Goal: Task Accomplishment & Management: Manage account settings

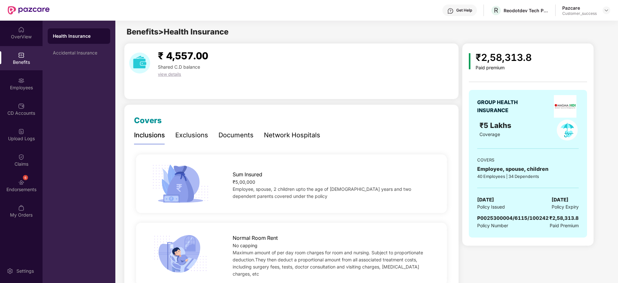
click at [609, 13] on div at bounding box center [606, 10] width 8 height 8
click at [604, 13] on img at bounding box center [605, 10] width 5 height 5
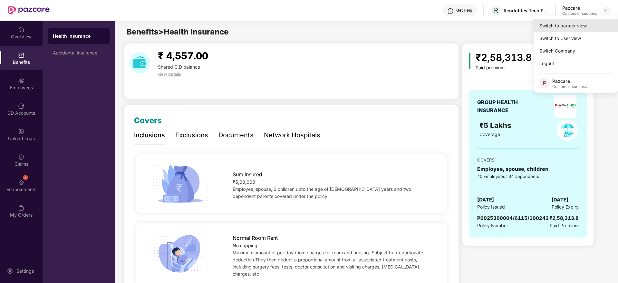
click at [597, 23] on div "Switch to partner view" at bounding box center [576, 25] width 84 height 13
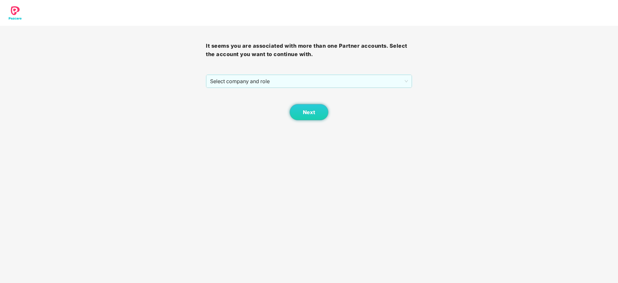
click at [391, 72] on div "It seems you are associated with more than one Partner accounts. Select the acc…" at bounding box center [309, 73] width 206 height 94
click at [388, 80] on span "Select company and role" at bounding box center [308, 81] width 197 height 12
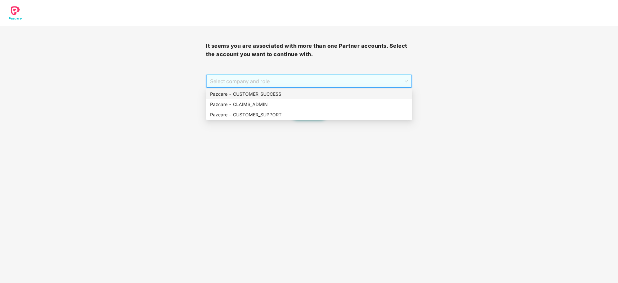
click at [383, 94] on div "Pazcare - CUSTOMER_SUCCESS" at bounding box center [309, 93] width 198 height 7
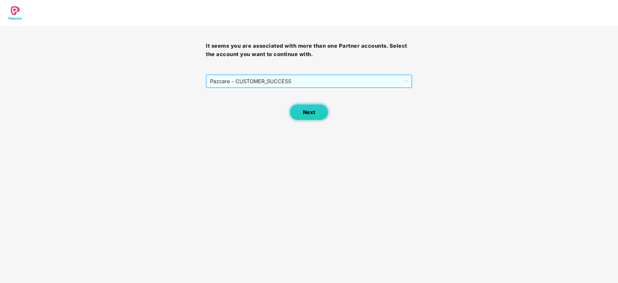
click at [321, 108] on button "Next" at bounding box center [308, 112] width 39 height 16
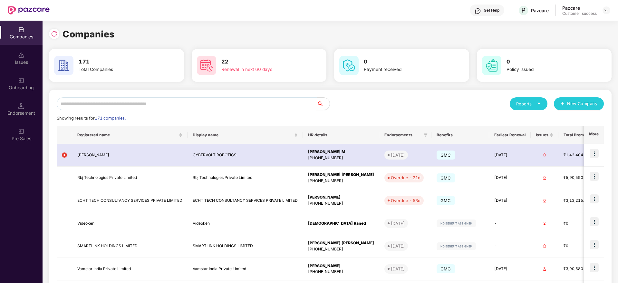
click at [222, 103] on input "text" at bounding box center [187, 103] width 260 height 13
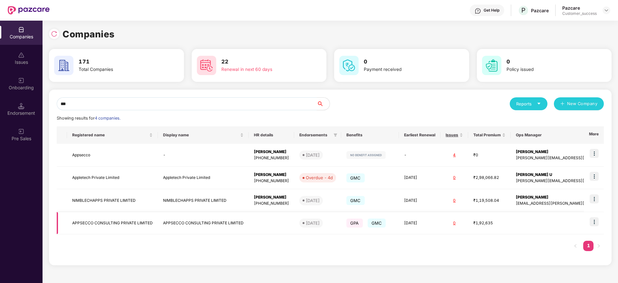
type input "***"
click at [596, 219] on img at bounding box center [593, 221] width 9 height 9
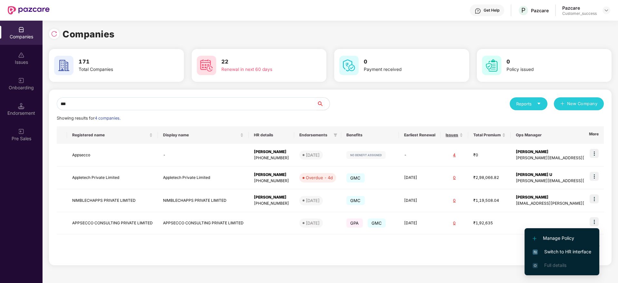
click at [572, 248] on span "Switch to HR interface" at bounding box center [561, 251] width 59 height 7
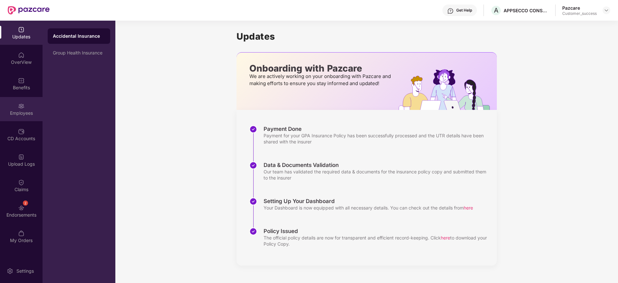
click at [8, 99] on div "Employees" at bounding box center [21, 109] width 42 height 24
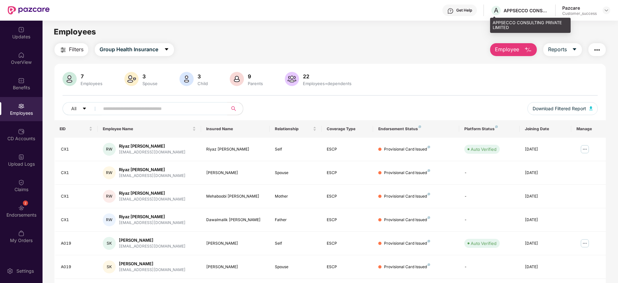
click at [511, 9] on div "APPSECCO CONSULTING PRIVATE LIMITED" at bounding box center [525, 10] width 45 height 6
copy div "APPSECCO"
click at [608, 10] on img at bounding box center [605, 10] width 5 height 5
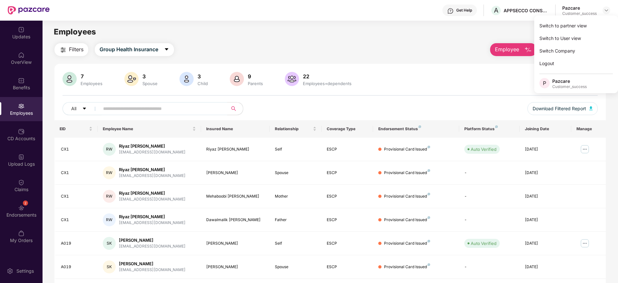
click at [600, 17] on div "Switch to partner view Switch to User view Switch Company Logout P Pazcare Cust…" at bounding box center [576, 54] width 84 height 78
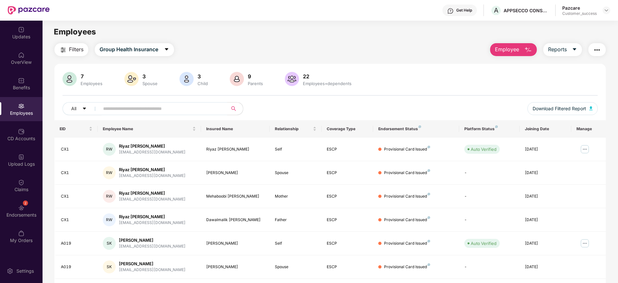
click at [598, 22] on main "Employees Filters Group Health Insurance Employee Reports 7 Employees 3 Spouse …" at bounding box center [329, 162] width 575 height 283
click at [609, 10] on div at bounding box center [606, 10] width 8 height 8
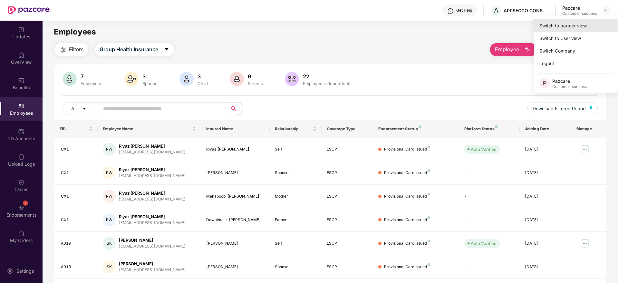
click at [594, 26] on div "Switch to partner view" at bounding box center [576, 25] width 84 height 13
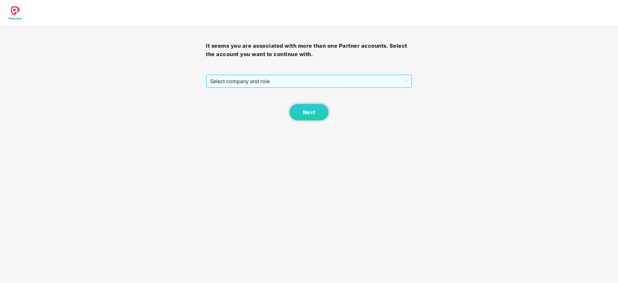
click at [303, 83] on span "Select company and role" at bounding box center [308, 81] width 197 height 12
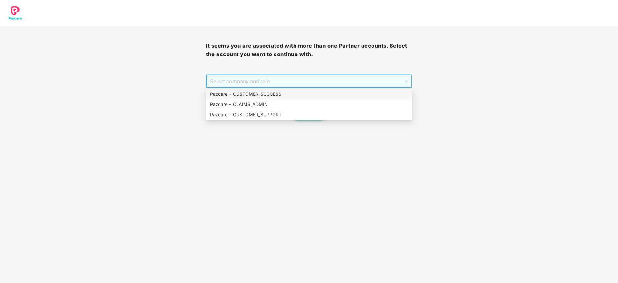
click at [298, 96] on div "Pazcare - CUSTOMER_SUCCESS" at bounding box center [309, 93] width 198 height 7
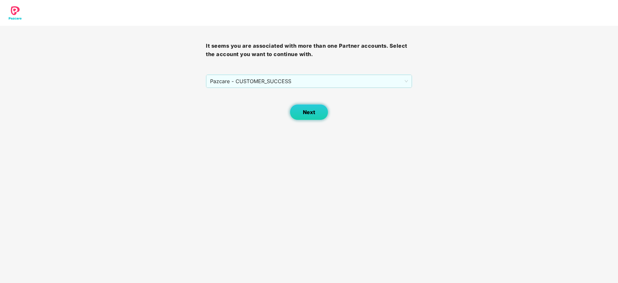
click at [299, 114] on button "Next" at bounding box center [308, 112] width 39 height 16
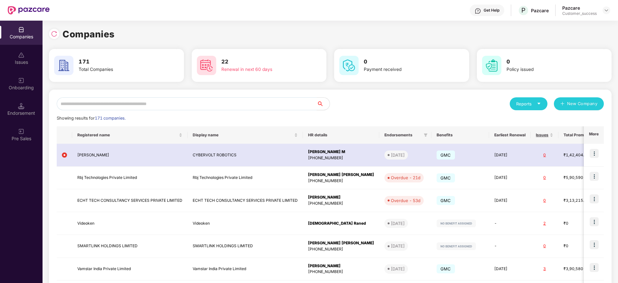
click at [229, 101] on input "text" at bounding box center [187, 103] width 260 height 13
paste input "********"
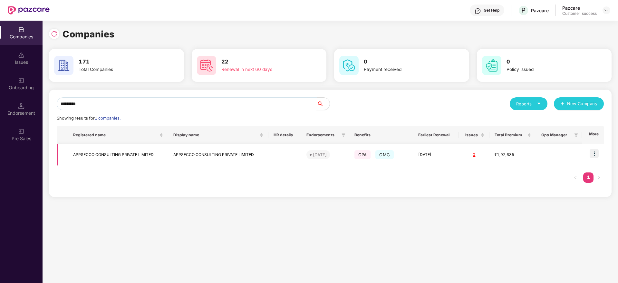
type input "********"
click at [195, 151] on td "APPSECCO CONSULTING PRIVATE LIMITED" at bounding box center [218, 155] width 100 height 22
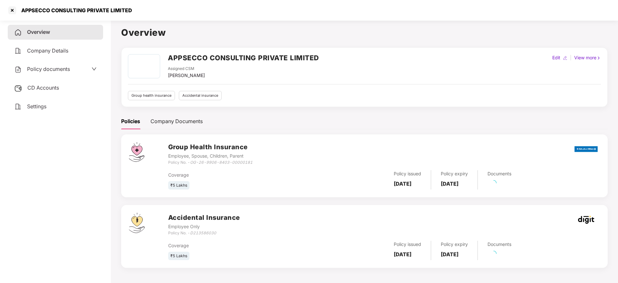
click at [40, 86] on span "CD Accounts" at bounding box center [43, 87] width 32 height 6
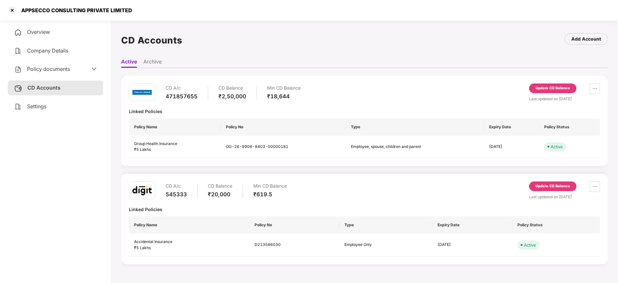
click at [565, 87] on div "Update CD Balance" at bounding box center [552, 88] width 34 height 6
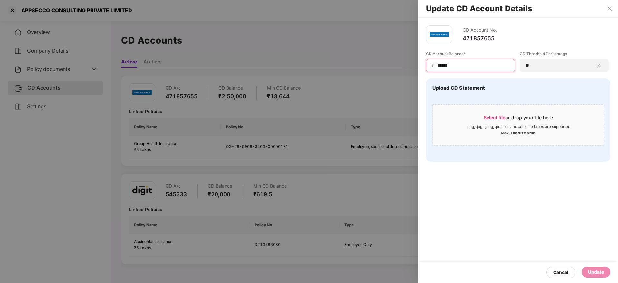
drag, startPoint x: 446, startPoint y: 72, endPoint x: 326, endPoint y: 73, distance: 120.1
click at [326, 73] on div "Update CD Account Details CD Account No. 471857655 CD Account Balance* ₹ ******…" at bounding box center [309, 141] width 618 height 283
type input "*"
click at [598, 268] on div "Update" at bounding box center [595, 271] width 29 height 11
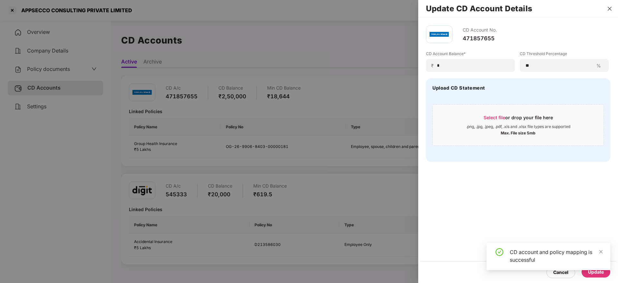
click at [609, 7] on icon "close" at bounding box center [609, 8] width 5 height 5
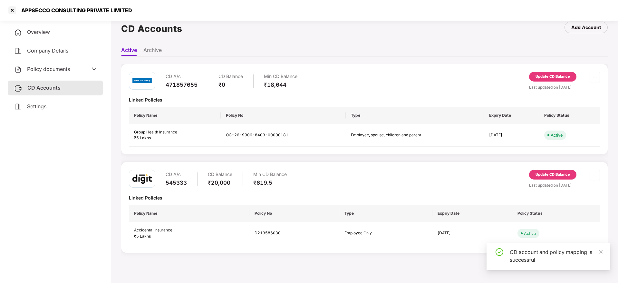
scroll to position [18, 0]
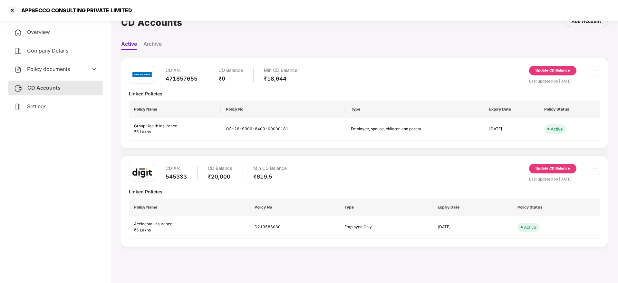
click at [562, 169] on div "Update CD Balance" at bounding box center [552, 168] width 34 height 6
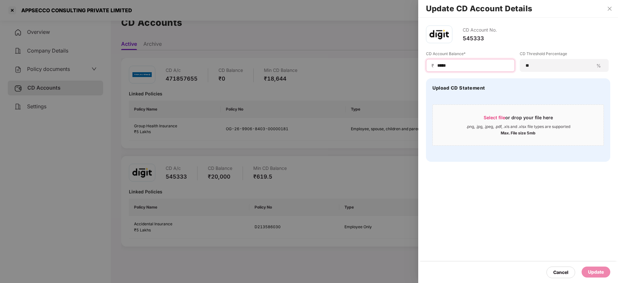
drag, startPoint x: 465, startPoint y: 64, endPoint x: 420, endPoint y: 71, distance: 45.9
click at [420, 71] on div "CD Account No. 545333 CD Account Balance* ₹ ***** CD Threshold Percentage ** % …" at bounding box center [518, 94] width 200 height 152
type input "*"
click at [600, 271] on div "Update" at bounding box center [596, 271] width 16 height 7
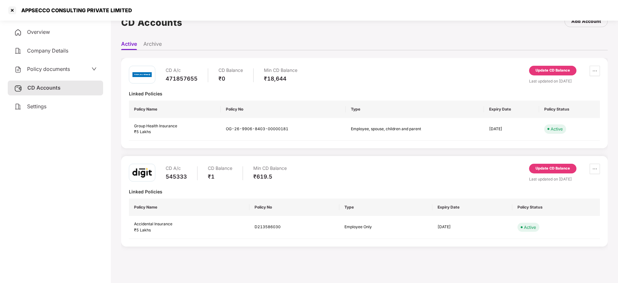
click at [71, 15] on div "APPSECCO CONSULTING PRIVATE LIMITED" at bounding box center [69, 10] width 125 height 10
copy div "APPSECCO CONSULTING PRIVATE LIMITED"
click at [13, 11] on div at bounding box center [12, 10] width 10 height 10
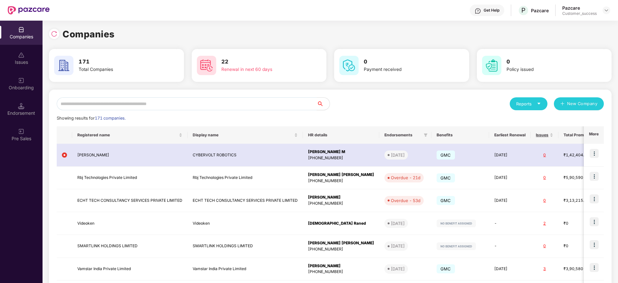
click at [152, 101] on input "text" at bounding box center [187, 103] width 260 height 13
paste input "**********"
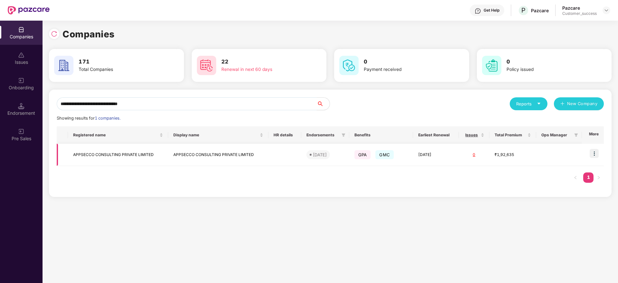
type input "**********"
click at [593, 153] on img at bounding box center [593, 153] width 9 height 9
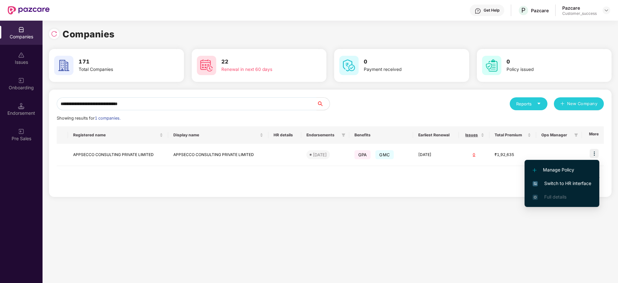
click at [578, 180] on span "Switch to HR interface" at bounding box center [561, 183] width 59 height 7
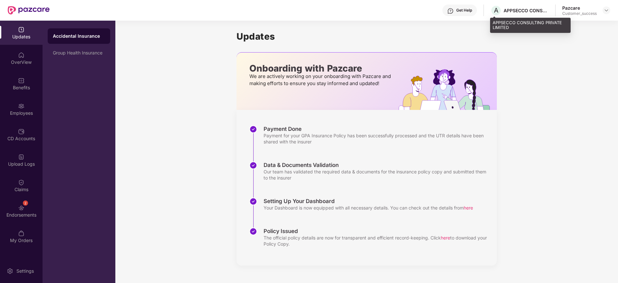
click at [514, 14] on div "A APPSECCO CONSULTING PRIVATE LIMITED" at bounding box center [519, 10] width 58 height 11
copy div "APPSECCO CONSULTING PRIVATE LIMITED"
click at [141, 107] on div "Updates Onboarding with Pazcare We are actively working on your onboarding with…" at bounding box center [366, 148] width 502 height 255
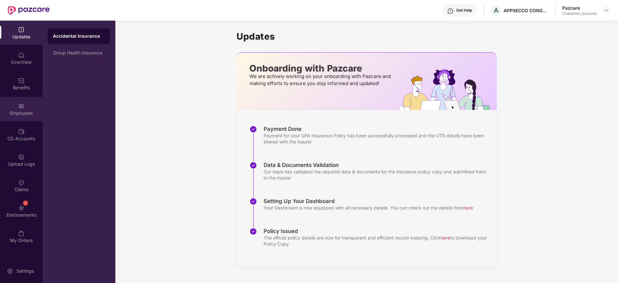
click at [20, 106] on img at bounding box center [21, 106] width 6 height 6
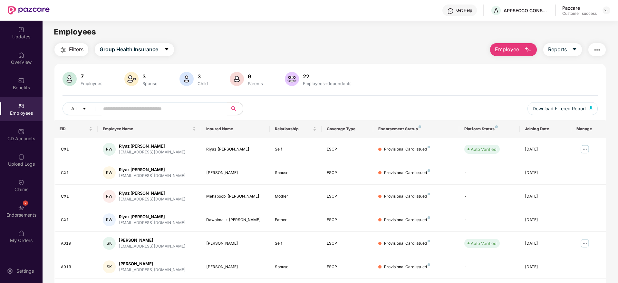
click at [602, 52] on button "button" at bounding box center [596, 49] width 17 height 13
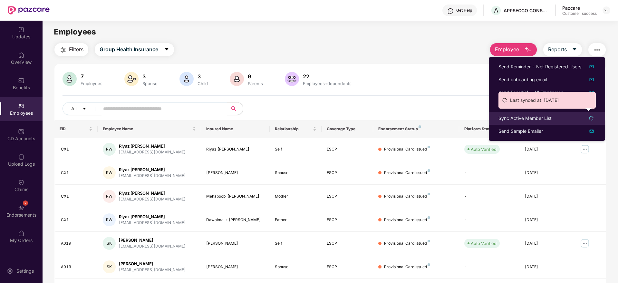
click at [542, 120] on div "Sync Active Member List" at bounding box center [524, 118] width 53 height 7
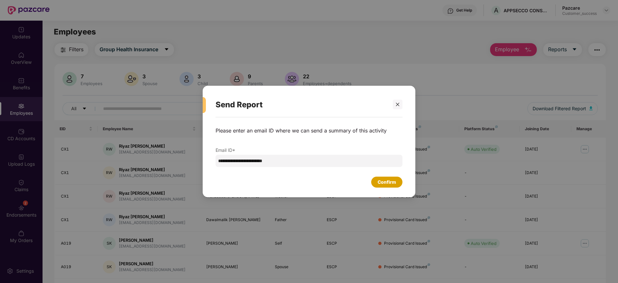
click at [386, 181] on div "Confirm" at bounding box center [386, 181] width 18 height 7
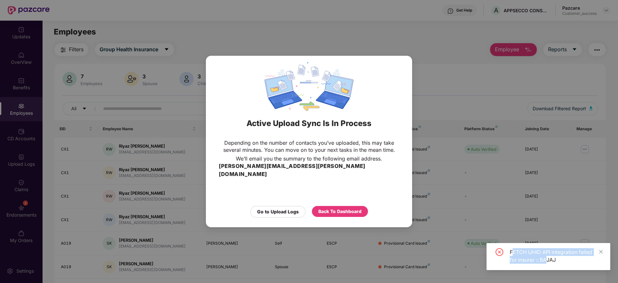
drag, startPoint x: 539, startPoint y: 256, endPoint x: 513, endPoint y: 250, distance: 26.6
click at [513, 250] on div "FETCH UHID API integration failed for insurer :: BAJAJ" at bounding box center [555, 255] width 93 height 15
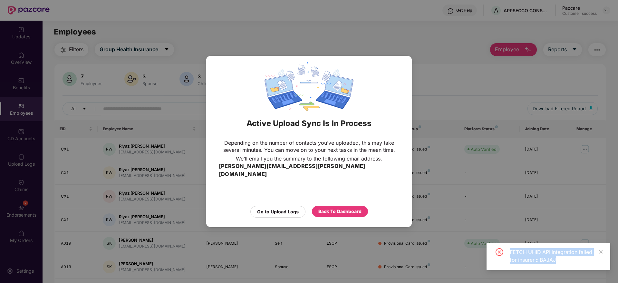
click at [526, 253] on div "FETCH UHID API integration failed for insurer :: BAJAJ" at bounding box center [555, 255] width 93 height 15
click at [330, 208] on div "Back To Dashboard" at bounding box center [339, 211] width 43 height 7
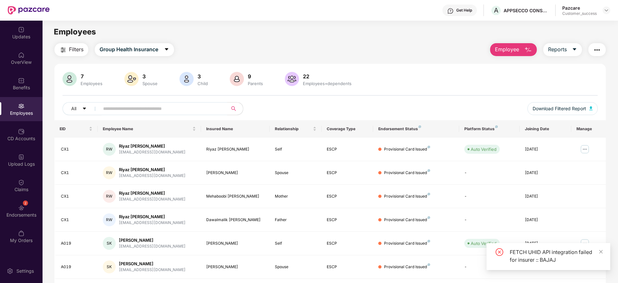
click at [596, 46] on img "button" at bounding box center [597, 50] width 8 height 8
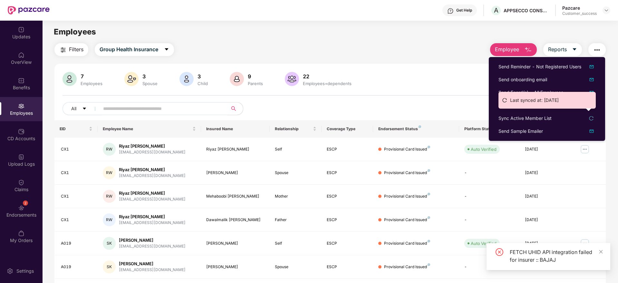
click at [537, 108] on ul "Last synced at: [DATE]" at bounding box center [546, 100] width 97 height 17
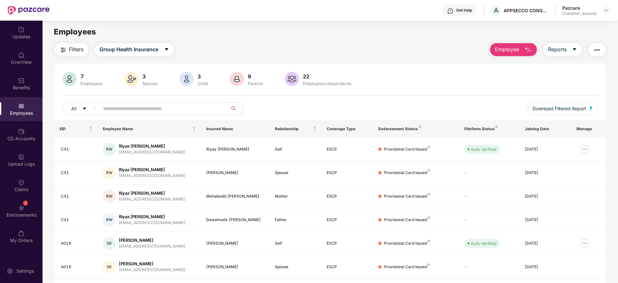
click at [597, 50] on img "button" at bounding box center [597, 50] width 8 height 8
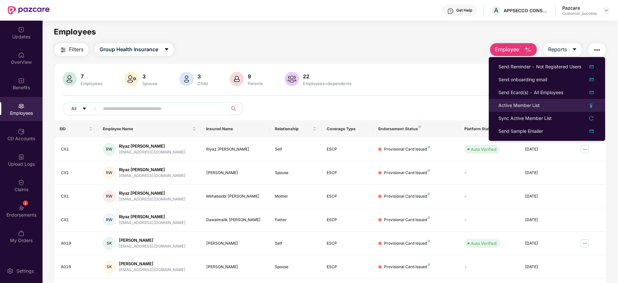
click at [528, 106] on div "Active Member List" at bounding box center [518, 105] width 41 height 7
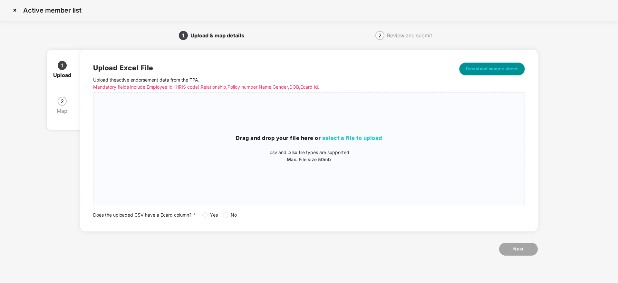
click at [483, 68] on span "Download sample sheet" at bounding box center [492, 69] width 52 height 6
click at [314, 151] on p ".csv and .xlsx file types are supported" at bounding box center [308, 152] width 430 height 7
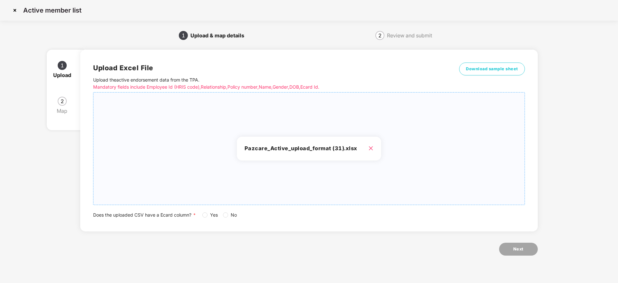
click at [202, 214] on div "Does the uploaded CSV have a Ecard column? * Yes No" at bounding box center [308, 214] width 431 height 7
click at [511, 249] on button "Next" at bounding box center [518, 248] width 39 height 13
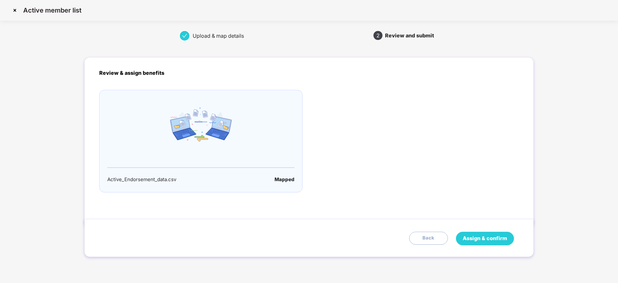
click at [494, 235] on span "Assign & confirm" at bounding box center [484, 238] width 44 height 8
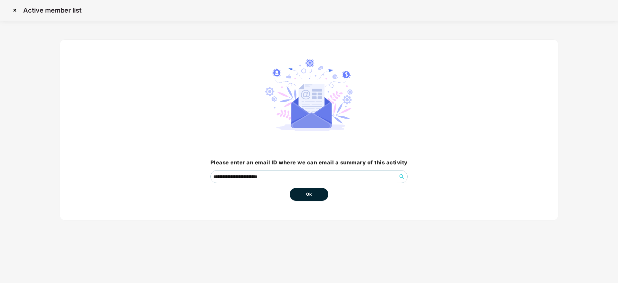
click at [314, 193] on button "Ok" at bounding box center [308, 194] width 39 height 13
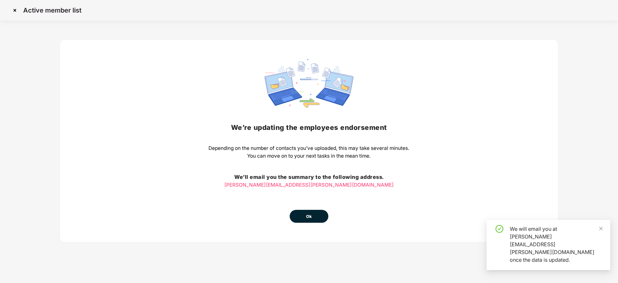
click at [315, 211] on button "Ok" at bounding box center [308, 216] width 39 height 13
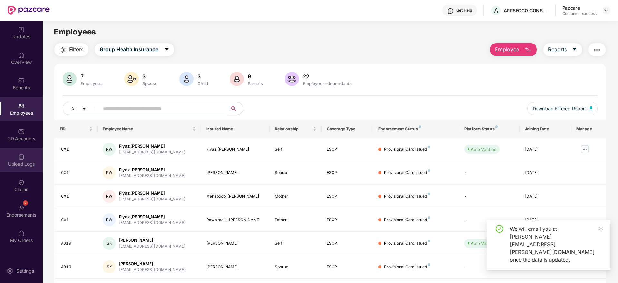
click at [26, 160] on div "Upload Logs" at bounding box center [21, 160] width 42 height 24
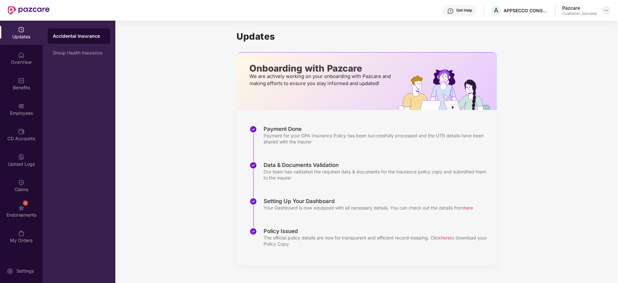
click at [607, 9] on img at bounding box center [605, 10] width 5 height 5
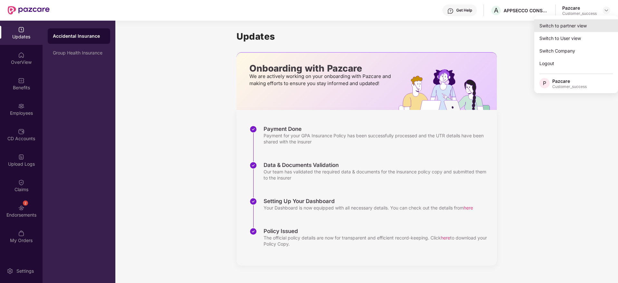
click at [594, 25] on div "Switch to partner view" at bounding box center [576, 25] width 84 height 13
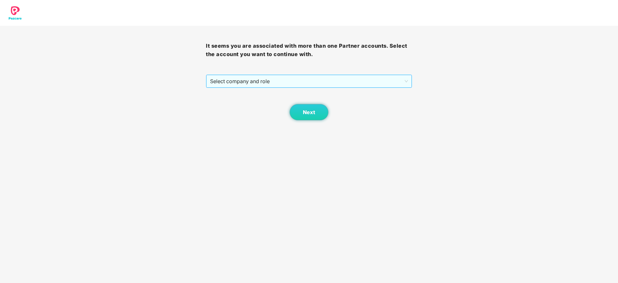
click at [403, 84] on span "Select company and role" at bounding box center [308, 81] width 197 height 12
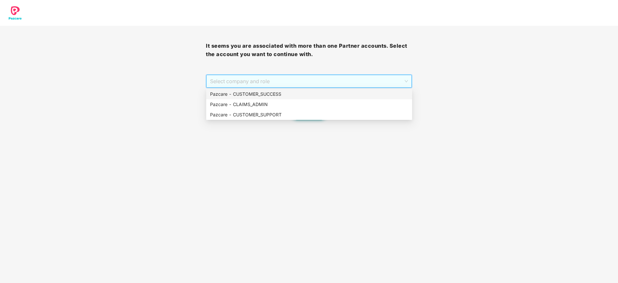
click at [398, 94] on div "Pazcare - CUSTOMER_SUCCESS" at bounding box center [309, 93] width 198 height 7
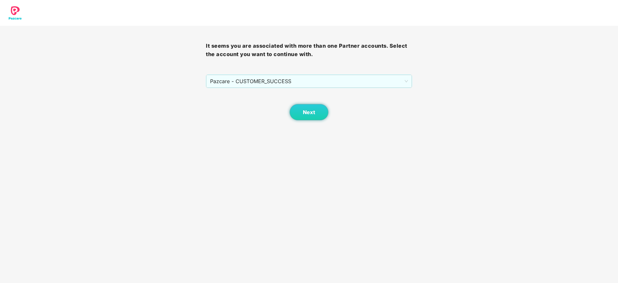
click at [302, 120] on body "It seems you are associated with more than one Partner accounts. Select the acc…" at bounding box center [309, 141] width 618 height 283
click at [303, 116] on button "Next" at bounding box center [308, 112] width 39 height 16
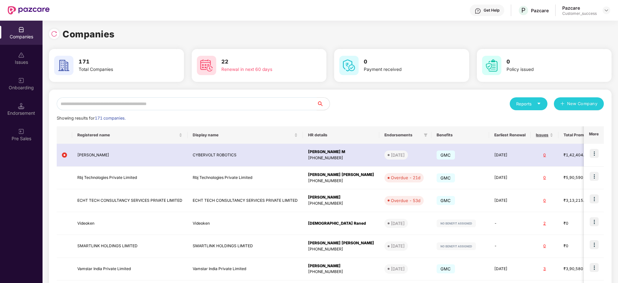
click at [237, 103] on input "text" at bounding box center [187, 103] width 260 height 13
paste input "**********"
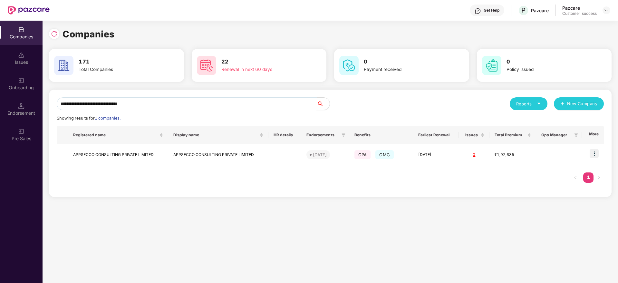
type input "**********"
click at [197, 155] on td "APPSECCO CONSULTING PRIVATE LIMITED" at bounding box center [218, 155] width 100 height 22
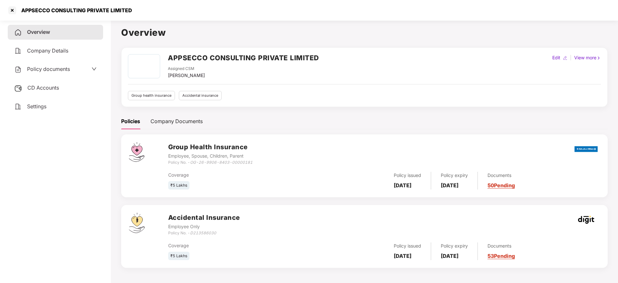
click at [41, 68] on span "Policy documents" at bounding box center [48, 69] width 43 height 6
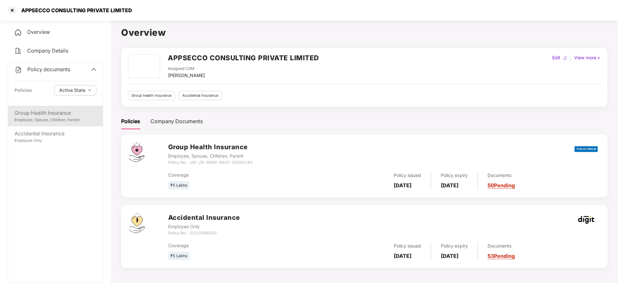
click at [46, 106] on div "Group Health Insurance Employee, Spouse, Children, Parent" at bounding box center [55, 116] width 95 height 21
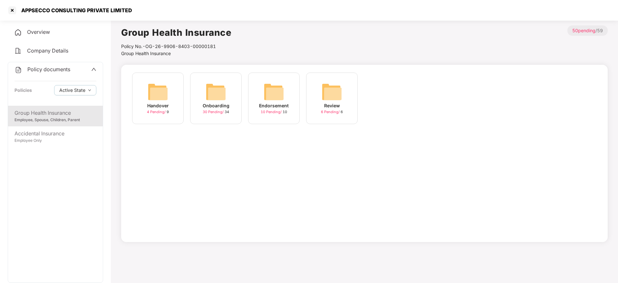
click at [212, 108] on div "Onboarding" at bounding box center [216, 105] width 27 height 7
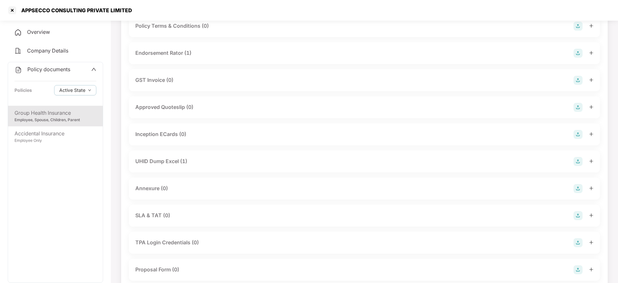
scroll to position [193, 0]
click at [187, 162] on div "UHID Dump Excel (1)" at bounding box center [161, 160] width 52 height 8
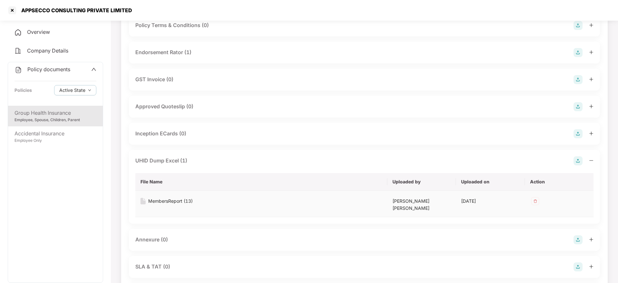
click at [184, 200] on div "MembersReport (13)" at bounding box center [170, 200] width 44 height 7
click at [104, 8] on div "APPSECCO CONSULTING PRIVATE LIMITED" at bounding box center [74, 10] width 115 height 6
copy div "APPSECCO CONSULTING PRIVATE LIMITED"
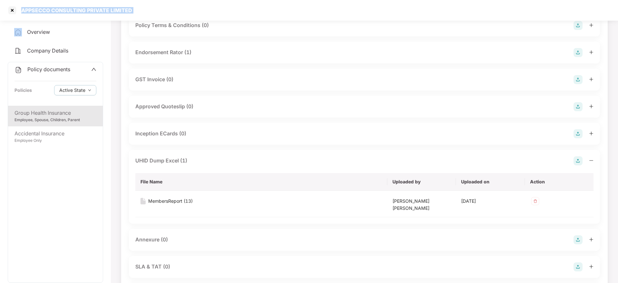
copy div "APPSECCO CONSULTING PRIVATE LIMITED"
click at [11, 11] on div at bounding box center [12, 10] width 10 height 10
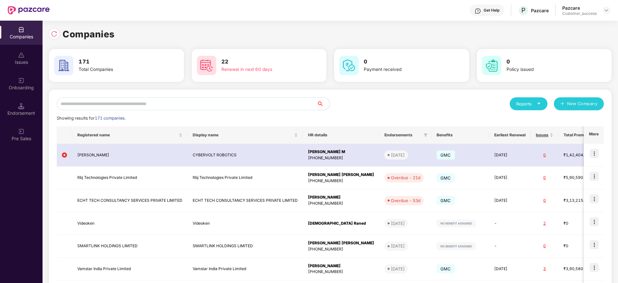
click at [182, 100] on input "text" at bounding box center [187, 103] width 260 height 13
paste input "**********"
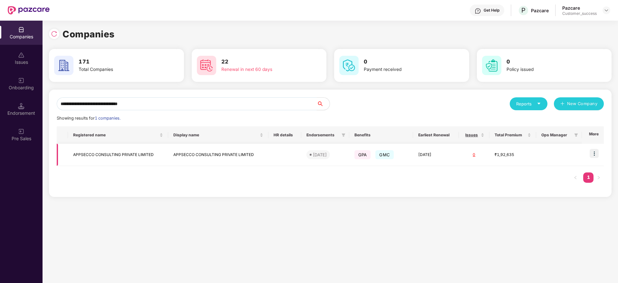
type input "**********"
click at [597, 153] on img at bounding box center [593, 153] width 9 height 9
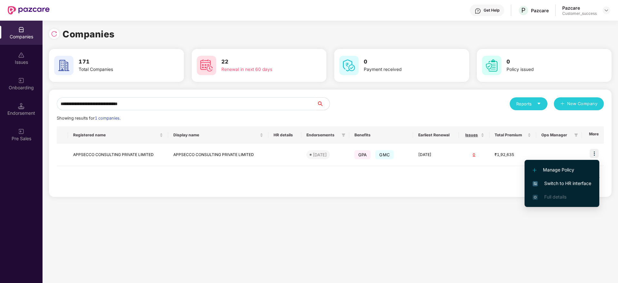
click at [572, 189] on li "Switch to HR interface" at bounding box center [561, 183] width 75 height 14
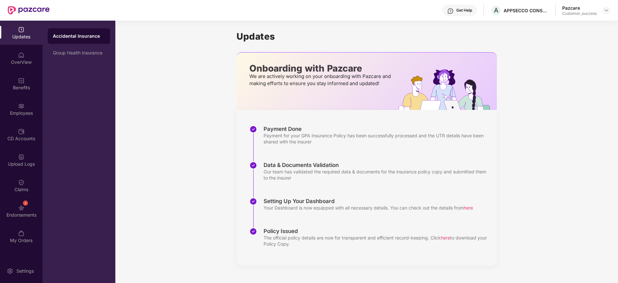
click at [25, 70] on div "Updates OverView Benefits Employees CD Accounts Upload Logs Claims 2 Endorsemen…" at bounding box center [21, 135] width 42 height 229
click at [22, 87] on div "Benefits" at bounding box center [21, 87] width 42 height 6
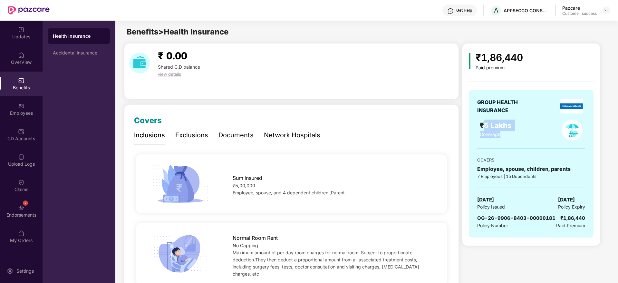
drag, startPoint x: 483, startPoint y: 128, endPoint x: 544, endPoint y: 130, distance: 61.2
click at [544, 130] on div "₹5 Lakhs Coverage" at bounding box center [513, 128] width 69 height 18
click at [544, 131] on div "Coverage" at bounding box center [513, 134] width 69 height 7
drag, startPoint x: 500, startPoint y: 201, endPoint x: 477, endPoint y: 200, distance: 22.2
click at [477, 200] on div "12 July 2025 Policy Issued 11 July 2026 Policy Expiry" at bounding box center [531, 203] width 108 height 15
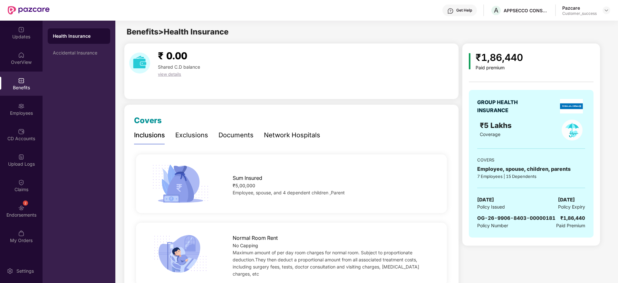
copy span "[DATE]"
click at [524, 7] on div "A APPSECCO CONSULTING PRIVATE LIMITED" at bounding box center [519, 10] width 58 height 11
click at [524, 7] on div "APPSECCO CONSULTING PRIVATE LIMITED" at bounding box center [525, 10] width 45 height 6
copy div "APPSECCO"
click at [604, 9] on img at bounding box center [605, 10] width 5 height 5
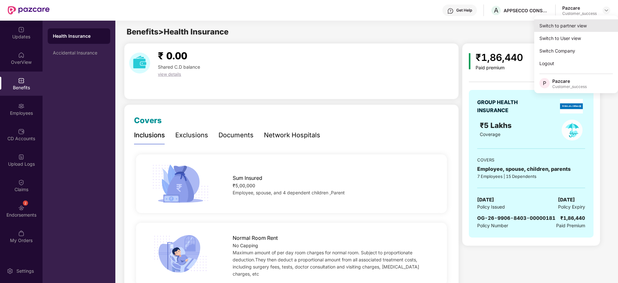
click at [592, 29] on div "Switch to partner view" at bounding box center [576, 25] width 84 height 13
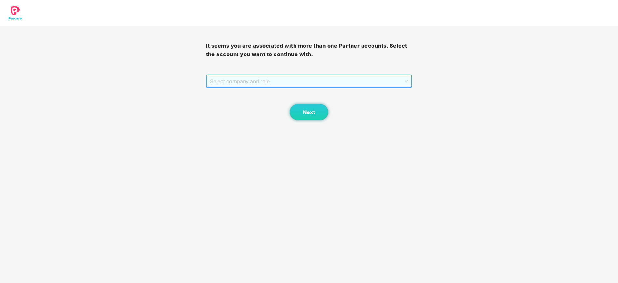
click at [334, 84] on span "Select company and role" at bounding box center [308, 81] width 197 height 12
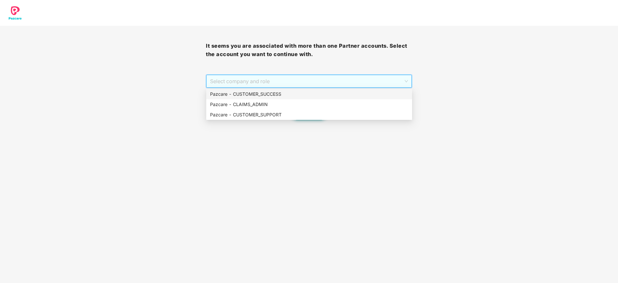
click at [330, 93] on div "Pazcare - CUSTOMER_SUCCESS" at bounding box center [309, 93] width 198 height 7
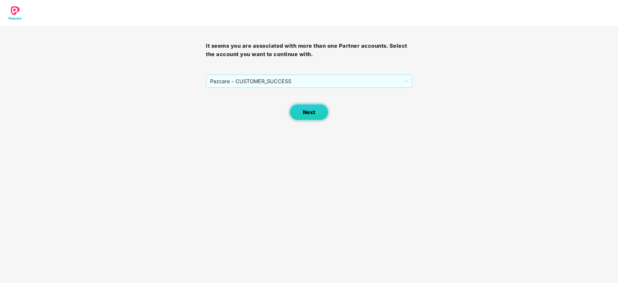
click at [305, 112] on span "Next" at bounding box center [309, 112] width 12 height 6
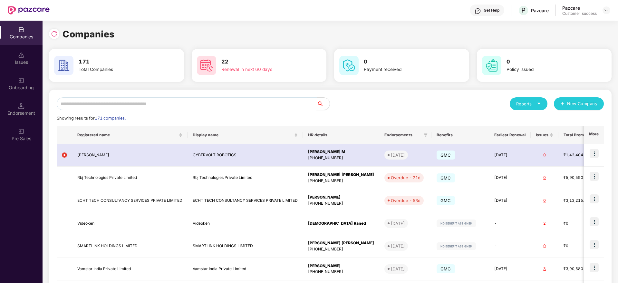
drag, startPoint x: 98, startPoint y: 97, endPoint x: 104, endPoint y: 103, distance: 9.1
click at [100, 99] on input "text" at bounding box center [187, 103] width 260 height 13
paste input "********"
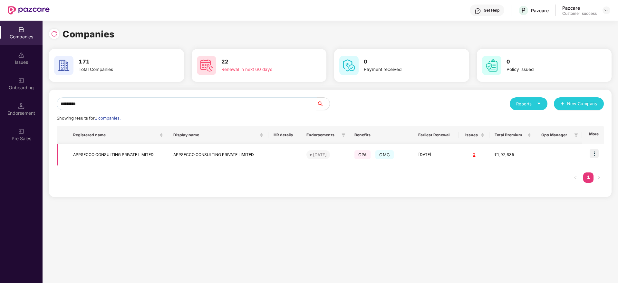
type input "********"
click at [115, 156] on td "APPSECCO CONSULTING PRIVATE LIMITED" at bounding box center [118, 155] width 100 height 22
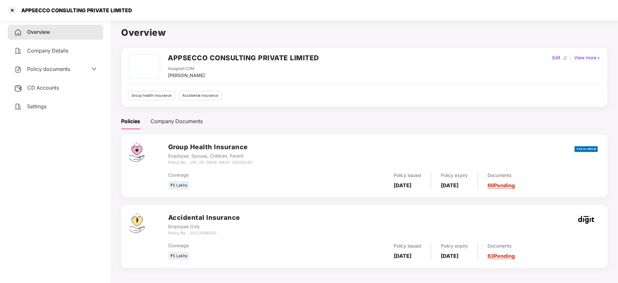
click at [66, 69] on span "Policy documents" at bounding box center [48, 69] width 43 height 6
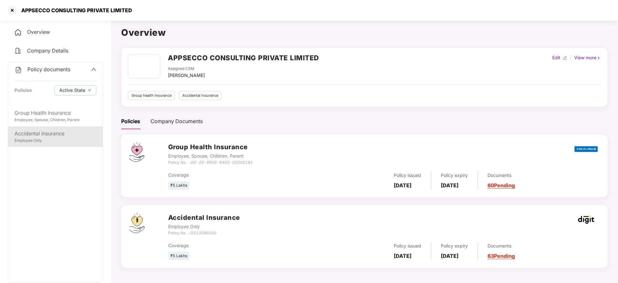
click at [61, 141] on div "Employee Only" at bounding box center [55, 140] width 82 height 6
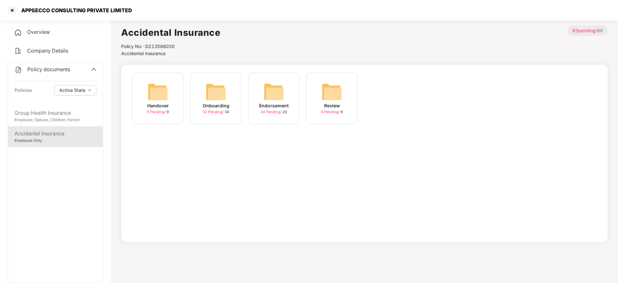
click at [204, 117] on div "Onboarding 32 Pending / 34" at bounding box center [216, 98] width 52 height 52
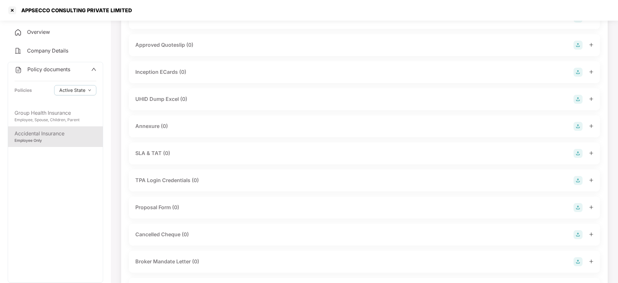
scroll to position [241, 0]
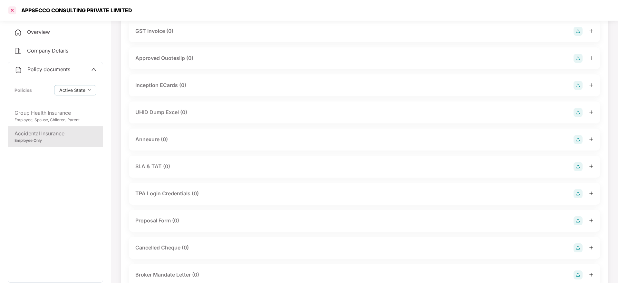
click at [10, 10] on div at bounding box center [12, 10] width 10 height 10
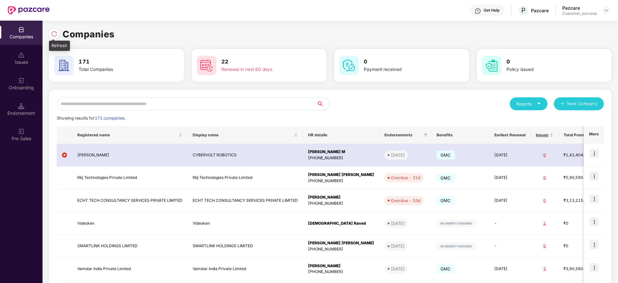
click at [58, 33] on div at bounding box center [54, 34] width 10 height 10
click at [64, 26] on div "Companies 171 Total Companies 22 Renewal in next 60 days 0 Payment received 0 P…" at bounding box center [330, 214] width 562 height 387
click at [56, 32] on img at bounding box center [54, 34] width 6 height 6
click at [172, 103] on input "text" at bounding box center [187, 103] width 260 height 13
click at [238, 105] on input "text" at bounding box center [187, 103] width 260 height 13
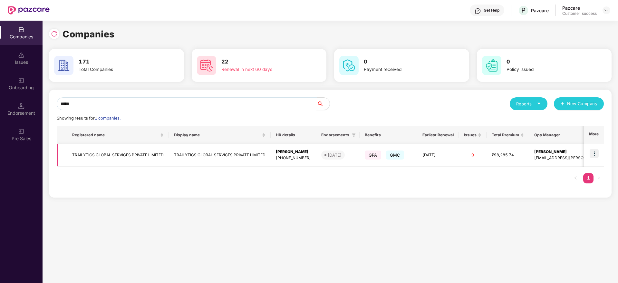
type input "*****"
click at [239, 155] on td "TRAILYTICS GLOBAL SERVICES PRIVATE LIMITED" at bounding box center [220, 155] width 102 height 23
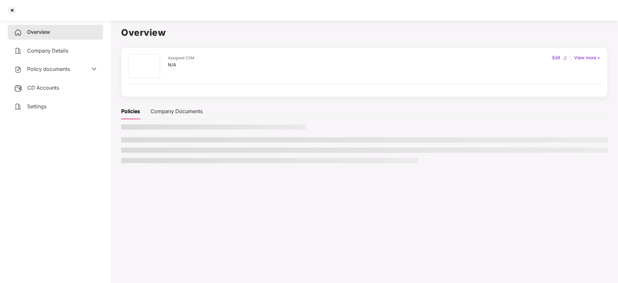
click at [53, 68] on span "Policy documents" at bounding box center [48, 69] width 43 height 6
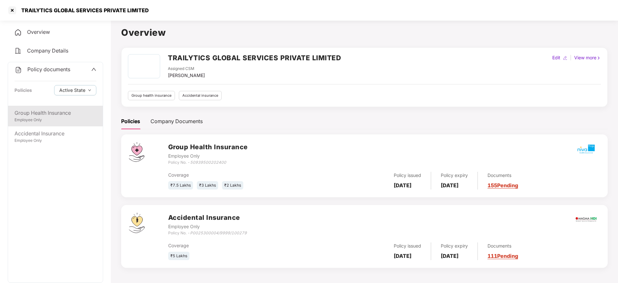
click at [56, 120] on div "Employee Only" at bounding box center [55, 120] width 82 height 6
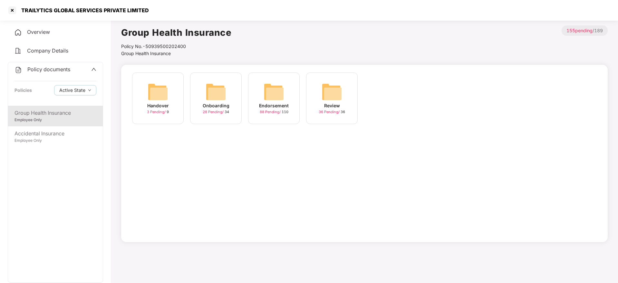
click at [273, 113] on span "88 Pending /" at bounding box center [271, 111] width 22 height 5
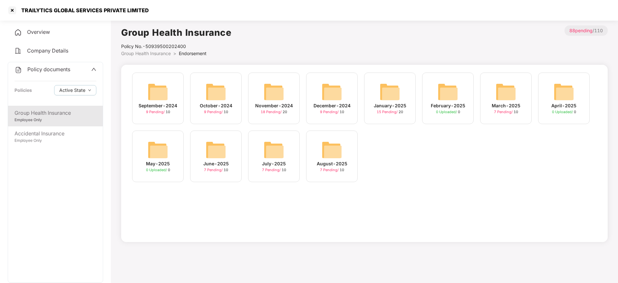
click at [324, 156] on img at bounding box center [331, 149] width 21 height 21
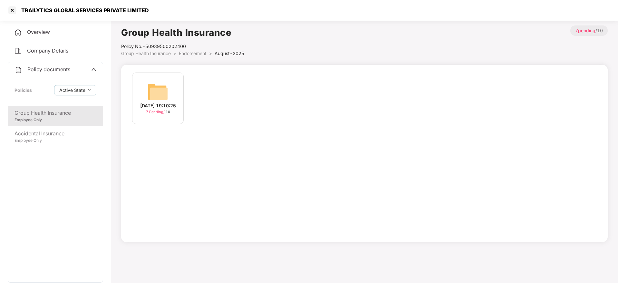
click at [157, 114] on span "7 Pending /" at bounding box center [156, 111] width 20 height 5
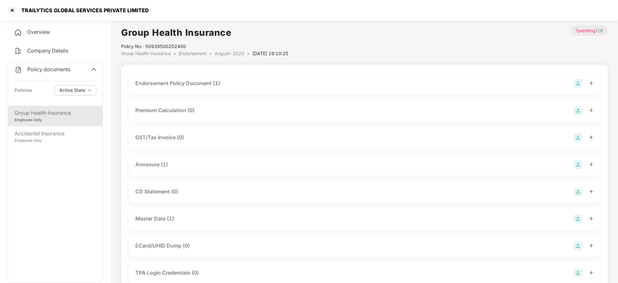
click at [180, 220] on div "Master Data (1)" at bounding box center [364, 218] width 458 height 9
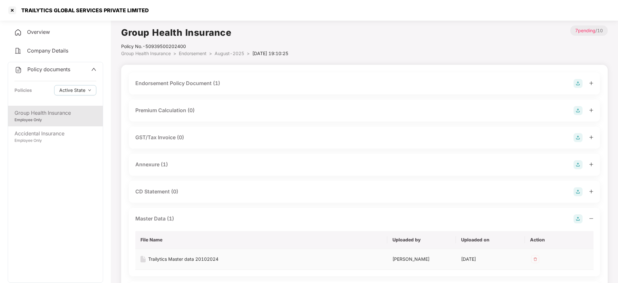
click at [195, 257] on div "Trailytics Master data 20102024" at bounding box center [183, 258] width 70 height 7
click at [18, 14] on div "TRAILYTICS GLOBAL SERVICES PRIVATE LIMITED" at bounding box center [78, 10] width 142 height 10
click at [14, 9] on div at bounding box center [12, 10] width 10 height 10
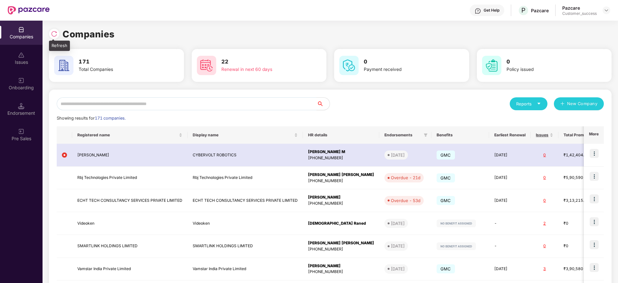
click at [51, 33] on img at bounding box center [54, 34] width 6 height 6
click at [246, 103] on input "text" at bounding box center [187, 103] width 260 height 13
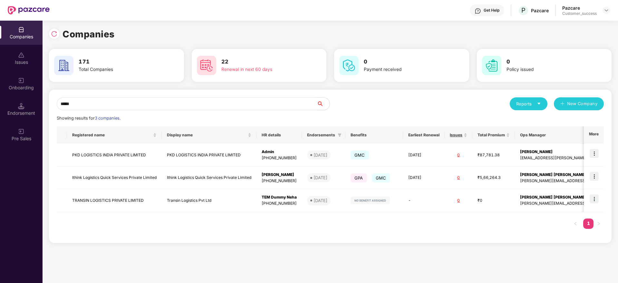
click at [194, 97] on input "*****" at bounding box center [187, 103] width 260 height 13
paste input "**"
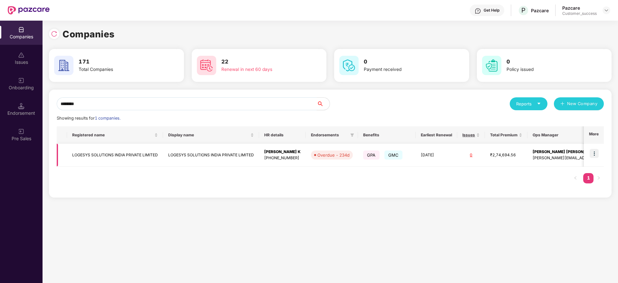
type input "*******"
click at [593, 151] on img at bounding box center [593, 153] width 9 height 9
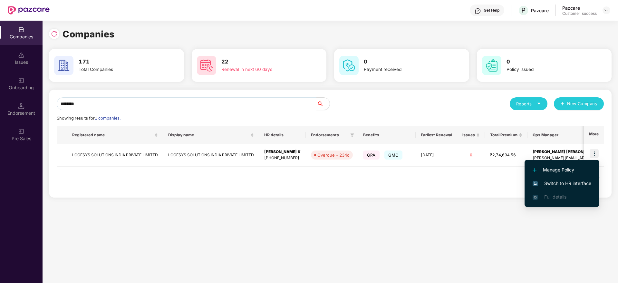
click at [573, 185] on span "Switch to HR interface" at bounding box center [561, 183] width 59 height 7
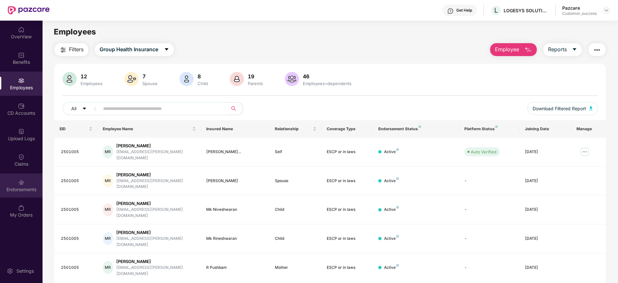
click at [25, 173] on div "Endorsements" at bounding box center [21, 185] width 42 height 24
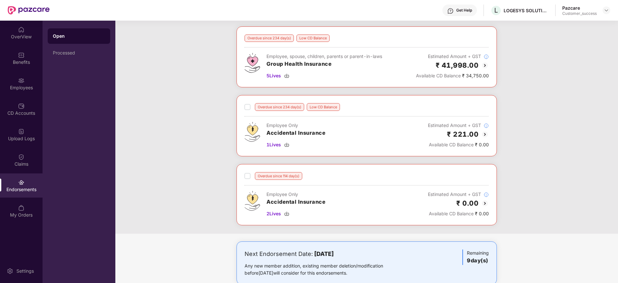
scroll to position [44, 0]
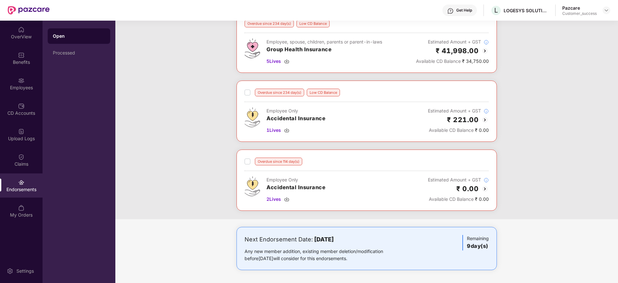
click at [244, 92] on div "Overdue since 234 day(s) Low CD Balance Employee Only Accidental Insurance 1 Li…" at bounding box center [366, 110] width 260 height 61
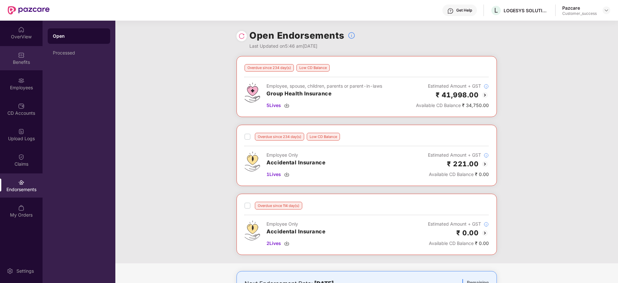
click at [23, 59] on div "Benefits" at bounding box center [21, 62] width 42 height 6
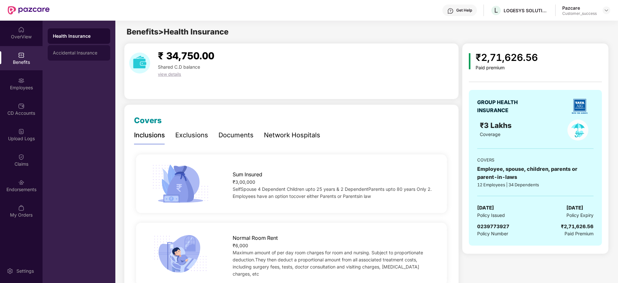
click at [92, 59] on div "Accidental Insurance" at bounding box center [79, 52] width 62 height 15
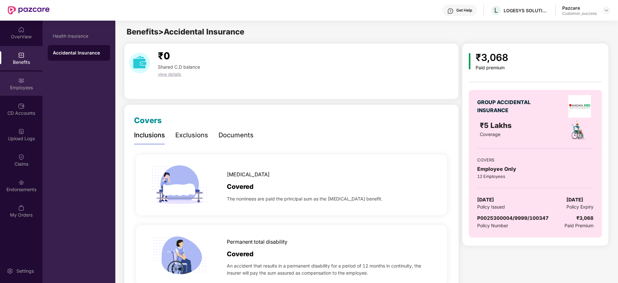
click at [20, 88] on div "Employees" at bounding box center [21, 87] width 42 height 6
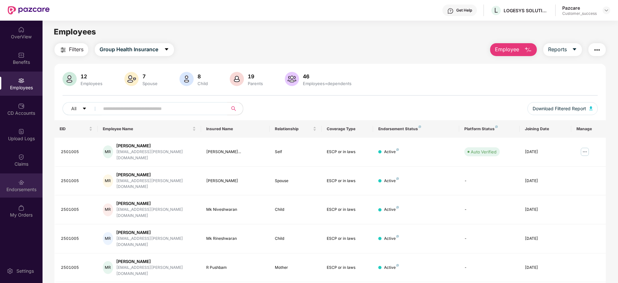
click at [21, 184] on img at bounding box center [21, 182] width 6 height 6
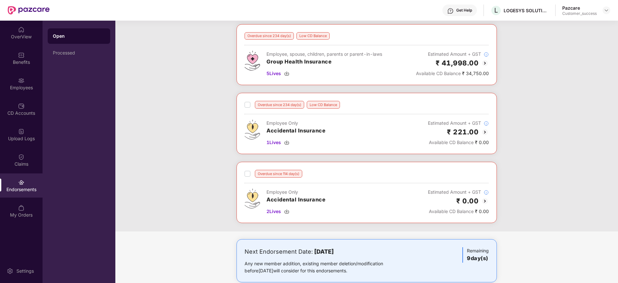
scroll to position [44, 0]
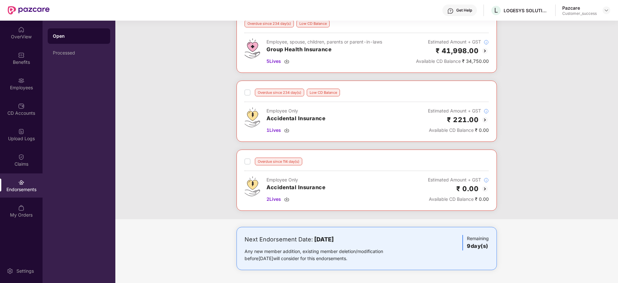
click at [486, 190] on img at bounding box center [485, 189] width 8 height 8
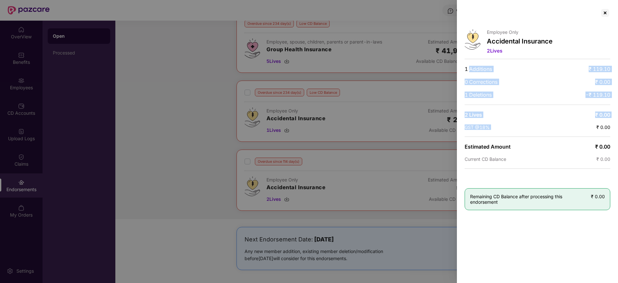
drag, startPoint x: 468, startPoint y: 70, endPoint x: 562, endPoint y: 122, distance: 107.5
click at [562, 122] on div "Employee Only Accidental Insurance 2 Lives 1 Additions ₹ 119.10 0 Corrections ₹…" at bounding box center [537, 141] width 161 height 283
click at [611, 8] on div "Employee Only Accidental Insurance 2 Lives 1 Additions ₹ 119.10 0 Corrections ₹…" at bounding box center [537, 141] width 161 height 283
click at [606, 12] on div at bounding box center [605, 13] width 10 height 10
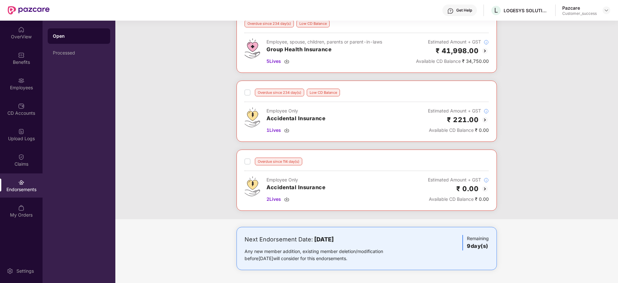
click at [484, 120] on img at bounding box center [485, 120] width 8 height 8
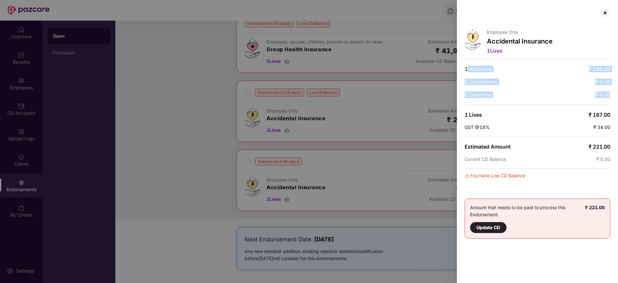
drag, startPoint x: 479, startPoint y: 100, endPoint x: 467, endPoint y: 70, distance: 32.7
click at [467, 70] on div "Employee Only Accidental Insurance 1 Lives 1 Additions ₹ 186.99 0 Corrections ₹…" at bounding box center [537, 141] width 161 height 283
click at [467, 69] on span "1 Additions" at bounding box center [477, 69] width 27 height 6
drag, startPoint x: 466, startPoint y: 68, endPoint x: 567, endPoint y: 96, distance: 105.1
click at [567, 96] on div "Employee Only Accidental Insurance 1 Lives 1 Additions ₹ 186.99 0 Corrections ₹…" at bounding box center [537, 141] width 161 height 283
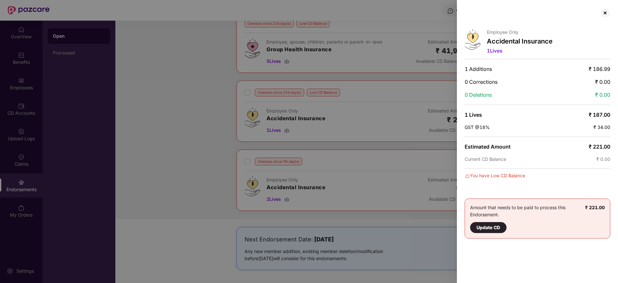
click at [607, 4] on div "Employee Only Accidental Insurance 1 Lives 1 Additions ₹ 186.99 0 Corrections ₹…" at bounding box center [537, 141] width 161 height 283
click at [605, 9] on div at bounding box center [605, 13] width 10 height 10
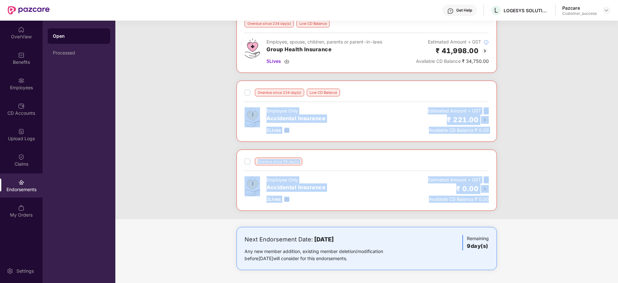
drag, startPoint x: 505, startPoint y: 212, endPoint x: 224, endPoint y: 143, distance: 289.2
click at [224, 143] on div "Overdue since 234 day(s) Low CD Balance Employee, spouse, children, parents or …" at bounding box center [366, 115] width 502 height 207
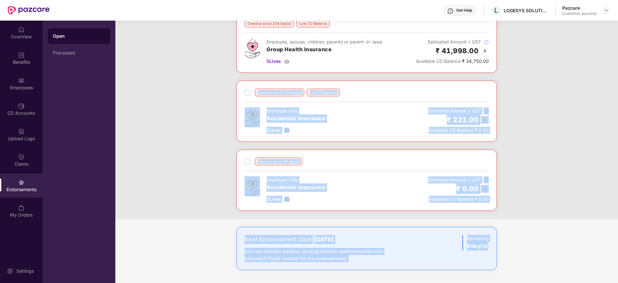
drag, startPoint x: 224, startPoint y: 143, endPoint x: 556, endPoint y: 275, distance: 356.7
click at [556, 275] on div "Overdue since 234 day(s) Low CD Balance Employee, spouse, children, parents or …" at bounding box center [366, 147] width 502 height 271
click at [556, 275] on div "Next Endorsement Date: 04 September 2025 Any new member addition, existing memb…" at bounding box center [366, 255] width 502 height 56
drag, startPoint x: 556, startPoint y: 275, endPoint x: 184, endPoint y: 87, distance: 416.1
click at [184, 87] on div "Overdue since 234 day(s) Low CD Balance Employee, spouse, children, parents or …" at bounding box center [366, 147] width 502 height 271
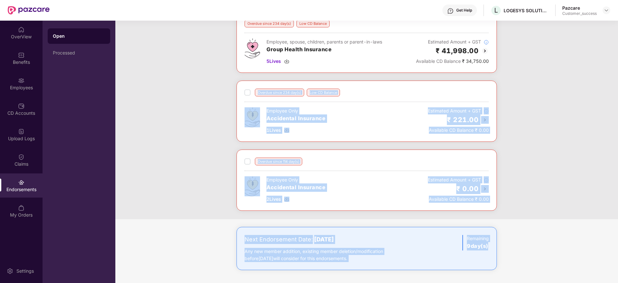
click at [184, 87] on div "Overdue since 234 day(s) Low CD Balance Employee, spouse, children, parents or …" at bounding box center [366, 115] width 502 height 207
drag, startPoint x: 184, startPoint y: 87, endPoint x: 545, endPoint y: 257, distance: 398.8
click at [545, 257] on div "Overdue since 234 day(s) Low CD Balance Employee, spouse, children, parents or …" at bounding box center [366, 147] width 502 height 271
click at [545, 257] on div "Next Endorsement Date: 04 September 2025 Any new member addition, existing memb…" at bounding box center [366, 255] width 502 height 56
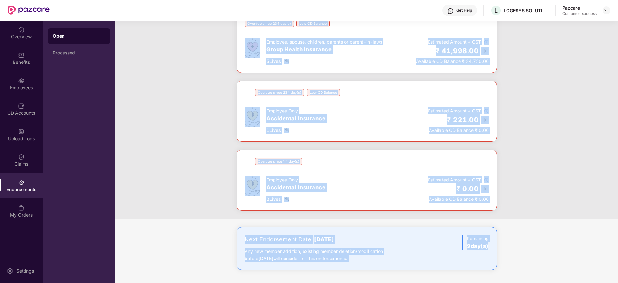
drag, startPoint x: 545, startPoint y: 257, endPoint x: 182, endPoint y: 38, distance: 424.5
click at [182, 38] on div "Overdue since 234 day(s) Low CD Balance Employee, spouse, children, parents or …" at bounding box center [366, 147] width 502 height 271
click at [182, 38] on div "Overdue since 234 day(s) Low CD Balance Employee, spouse, children, parents or …" at bounding box center [366, 115] width 502 height 207
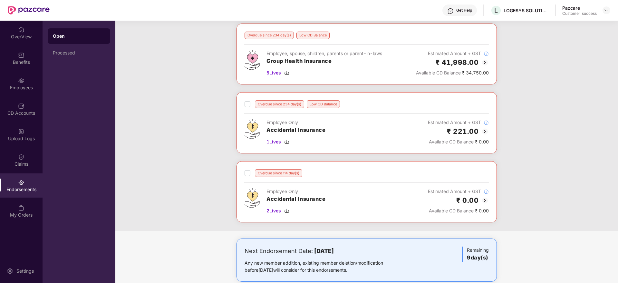
scroll to position [0, 0]
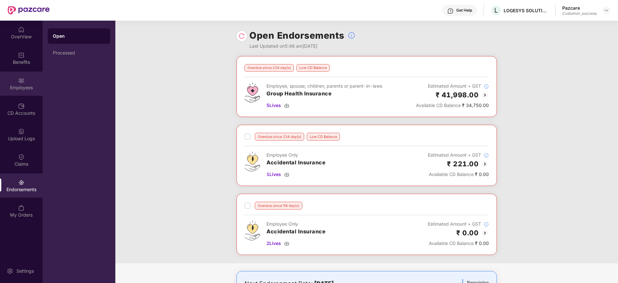
click at [24, 87] on div "Employees" at bounding box center [21, 87] width 42 height 6
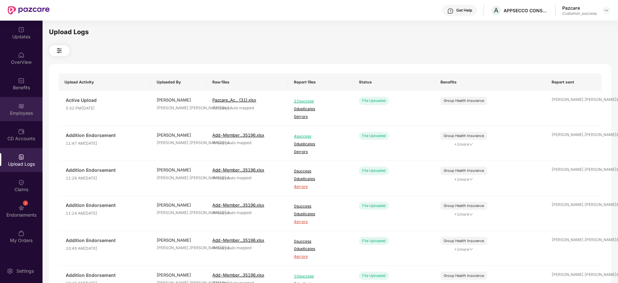
click at [27, 102] on div "Employees" at bounding box center [21, 109] width 42 height 24
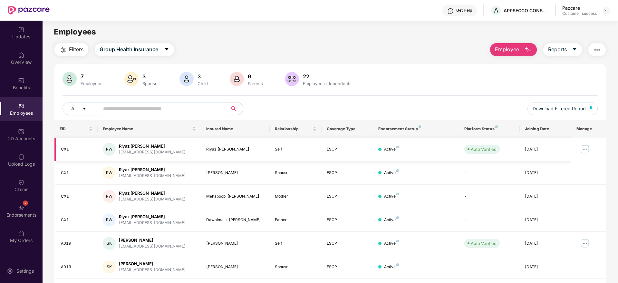
click at [582, 149] on img at bounding box center [584, 149] width 10 height 10
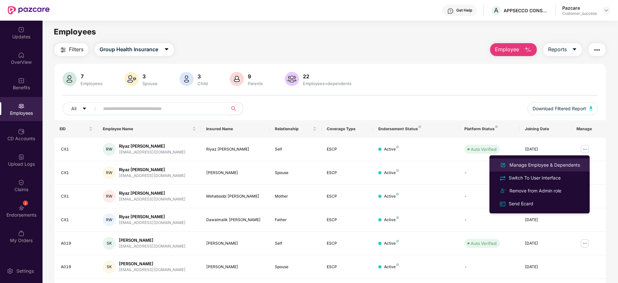
click at [538, 166] on div "Manage Employee & Dependents" at bounding box center [544, 164] width 73 height 7
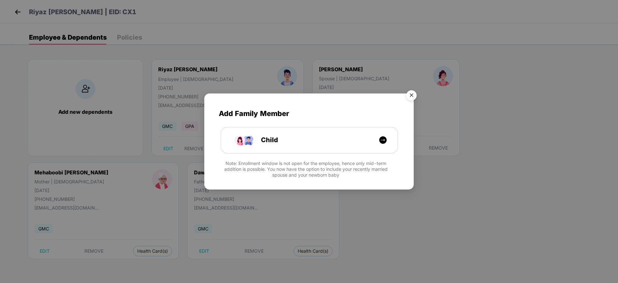
click at [409, 98] on img "Close" at bounding box center [411, 96] width 18 height 18
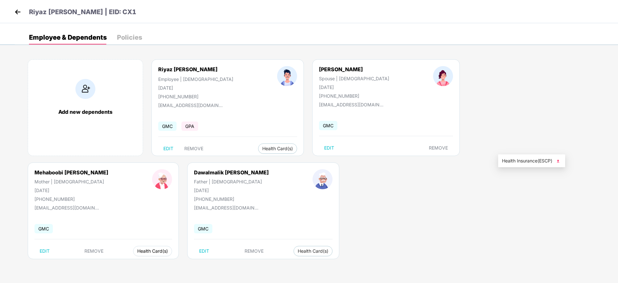
click at [168, 249] on span "Health Card(s)" at bounding box center [152, 250] width 31 height 3
click at [528, 162] on span "Health Insurance(ESCP)" at bounding box center [531, 160] width 59 height 7
click at [16, 14] on img at bounding box center [18, 12] width 10 height 10
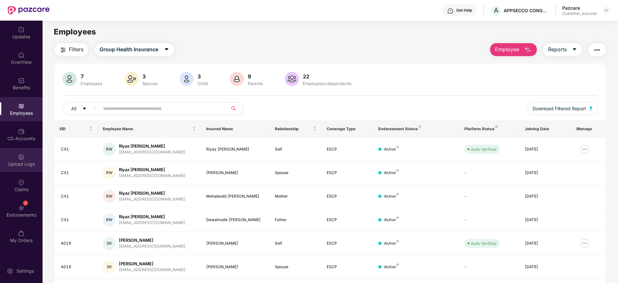
click at [25, 161] on div "Upload Logs" at bounding box center [21, 164] width 42 height 6
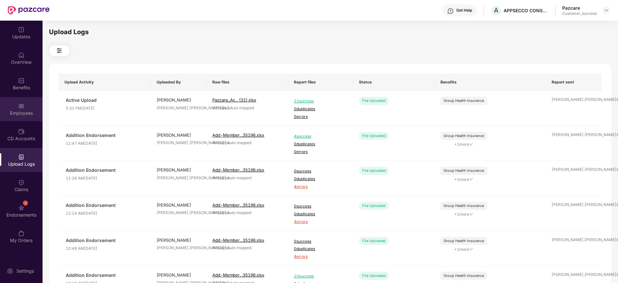
click at [7, 102] on div "Employees" at bounding box center [21, 109] width 42 height 24
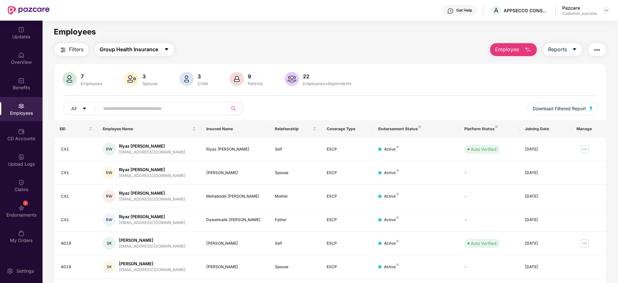
click at [132, 49] on span "Group Health Insurance" at bounding box center [128, 49] width 59 height 8
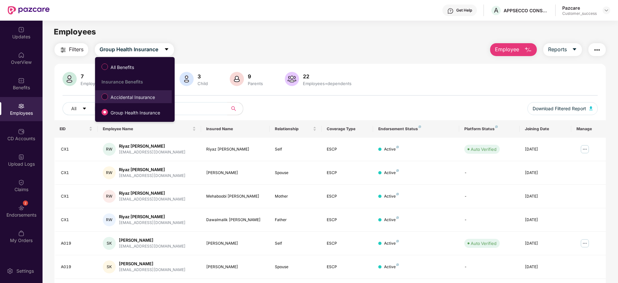
click at [129, 99] on span "Accidental Insurance" at bounding box center [133, 97] width 50 height 7
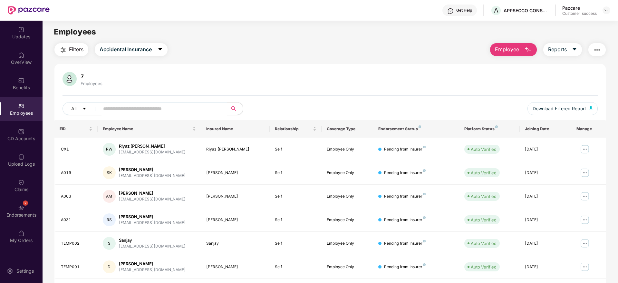
click at [610, 10] on header "Get Help A APPSECCO CONSULTING PRIVATE LIMITED Pazcare Customer_success" at bounding box center [309, 10] width 618 height 21
click at [609, 9] on div at bounding box center [606, 10] width 8 height 8
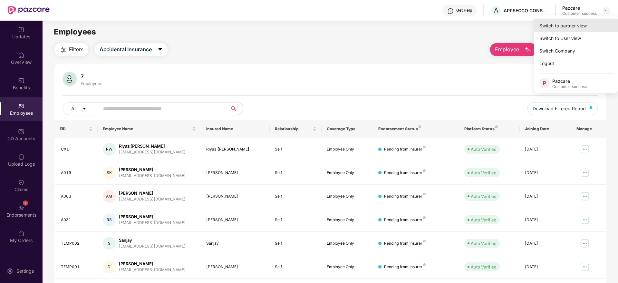
click at [593, 20] on div "Switch to partner view" at bounding box center [576, 25] width 84 height 13
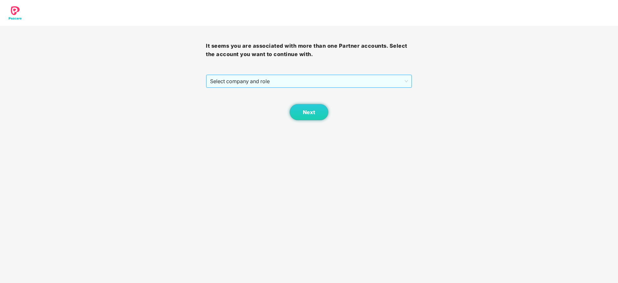
click at [296, 82] on span "Select company and role" at bounding box center [308, 81] width 197 height 12
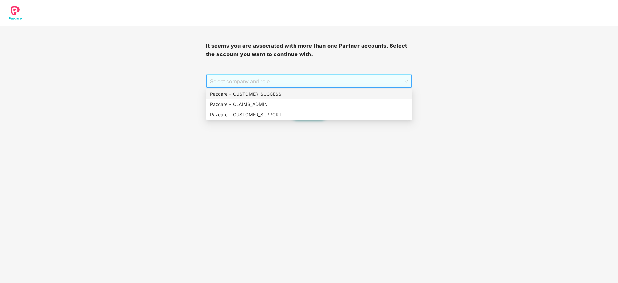
click at [279, 98] on div "Pazcare - CUSTOMER_SUCCESS" at bounding box center [309, 94] width 206 height 10
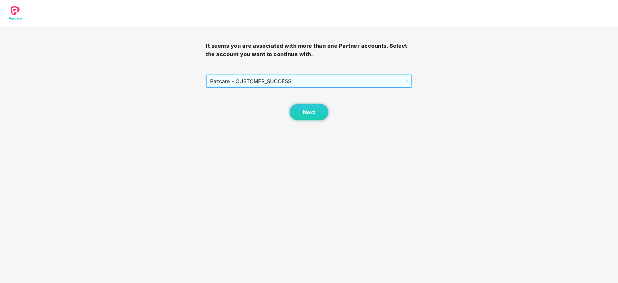
click at [315, 122] on body "It seems you are associated with more than one Partner accounts. Select the acc…" at bounding box center [309, 141] width 618 height 283
click at [315, 119] on button "Next" at bounding box center [308, 112] width 39 height 16
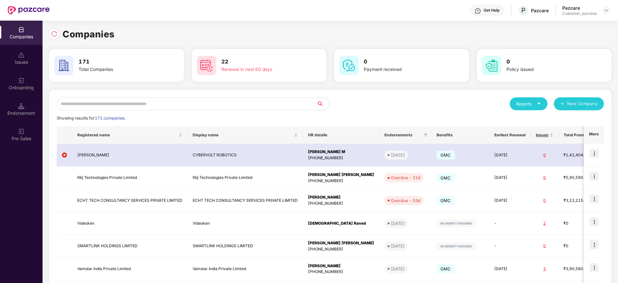
click at [138, 100] on input "text" at bounding box center [187, 103] width 260 height 13
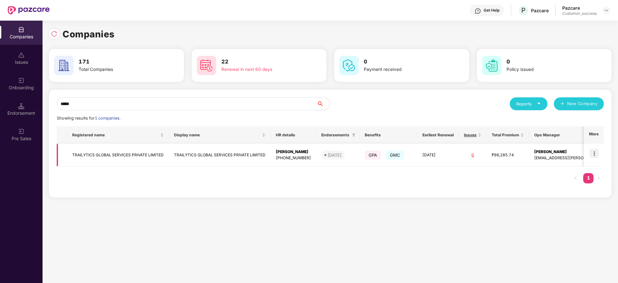
type input "*****"
click at [596, 153] on img at bounding box center [593, 153] width 9 height 9
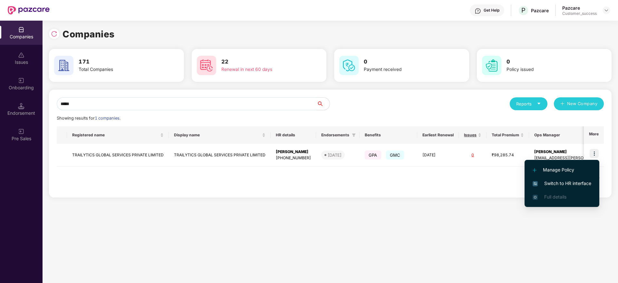
click at [582, 182] on span "Switch to HR interface" at bounding box center [561, 183] width 59 height 7
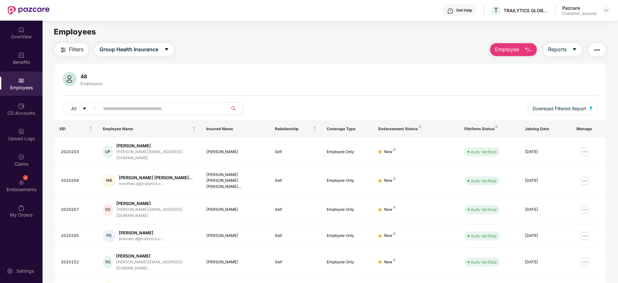
click at [84, 77] on div "48" at bounding box center [91, 76] width 24 height 6
click at [83, 42] on main "Employees Filters Group Health Insurance Employee Reports 48 Employees All Down…" at bounding box center [329, 162] width 575 height 283
click at [79, 47] on span "Filters" at bounding box center [76, 49] width 14 height 8
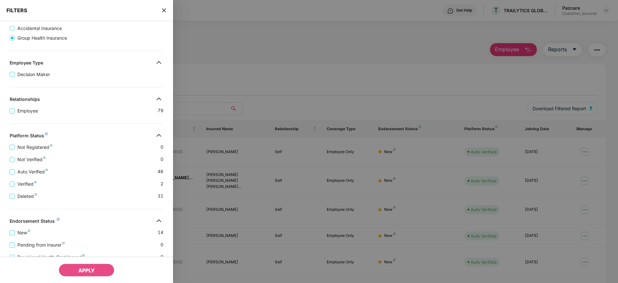
scroll to position [110, 0]
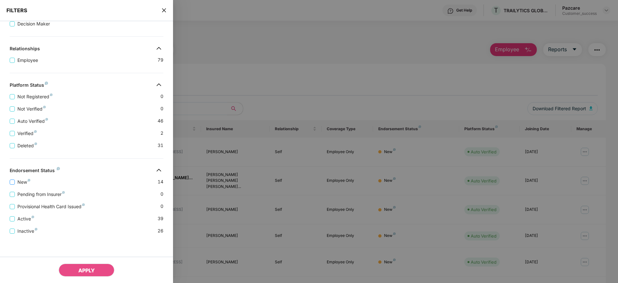
click at [26, 180] on span "New" at bounding box center [24, 181] width 18 height 7
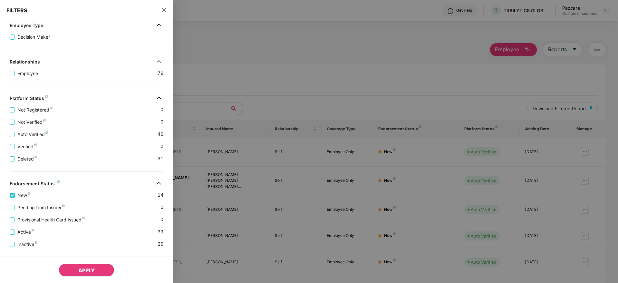
click at [101, 269] on button "APPLY" at bounding box center [87, 269] width 56 height 13
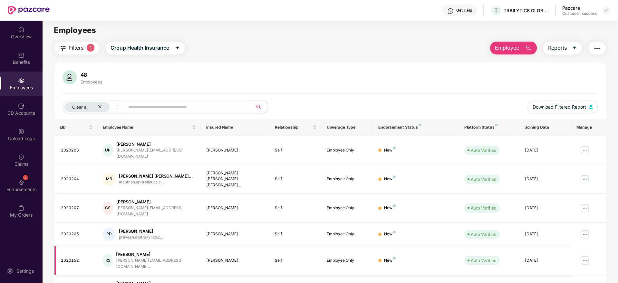
scroll to position [0, 0]
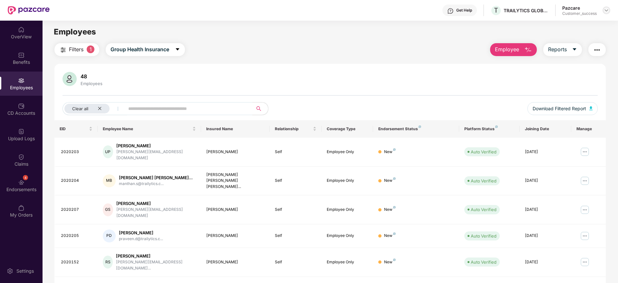
click at [604, 10] on img at bounding box center [605, 10] width 5 height 5
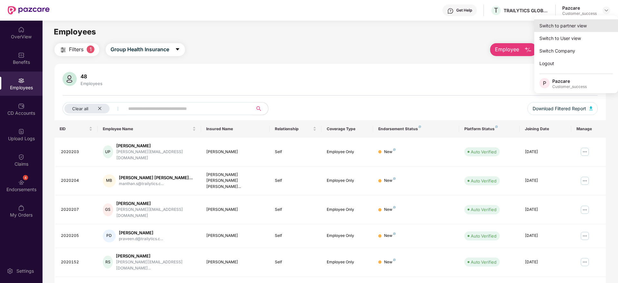
click at [592, 21] on div "Switch to partner view" at bounding box center [576, 25] width 84 height 13
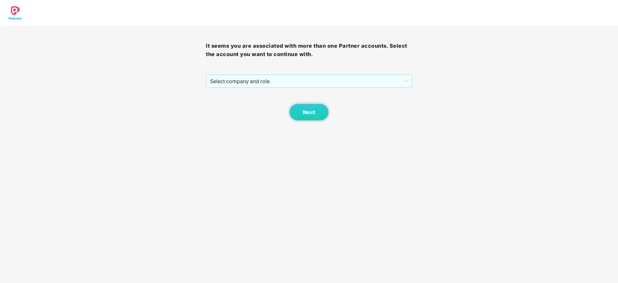
click at [302, 87] on span "Select company and role" at bounding box center [308, 81] width 197 height 12
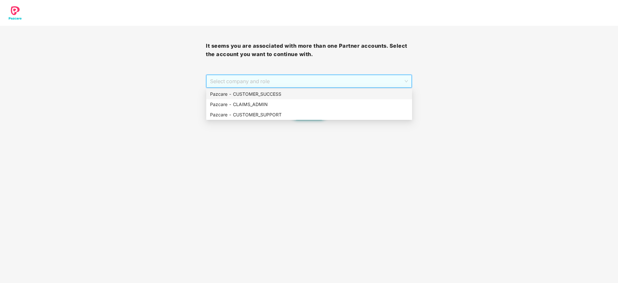
click at [298, 94] on div "Pazcare - CUSTOMER_SUCCESS" at bounding box center [309, 93] width 198 height 7
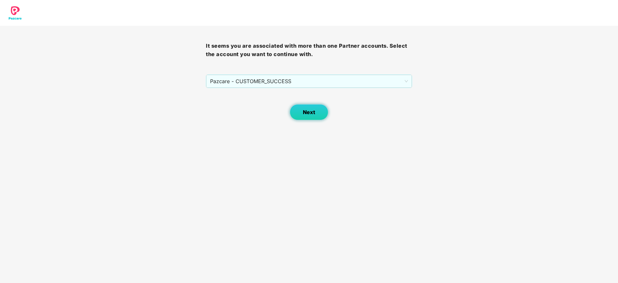
click at [307, 117] on button "Next" at bounding box center [308, 112] width 39 height 16
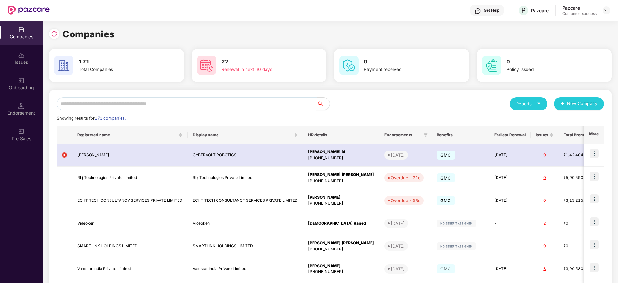
click at [273, 103] on input "text" at bounding box center [187, 103] width 260 height 13
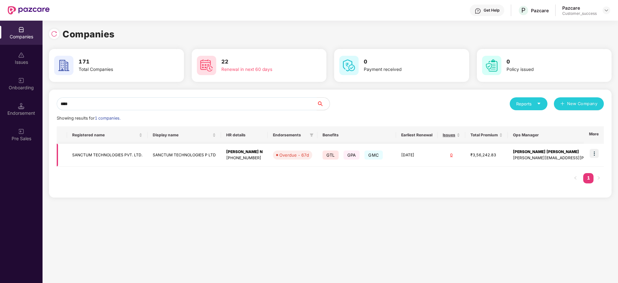
type input "****"
click at [256, 153] on div "Vinodh N" at bounding box center [244, 152] width 36 height 6
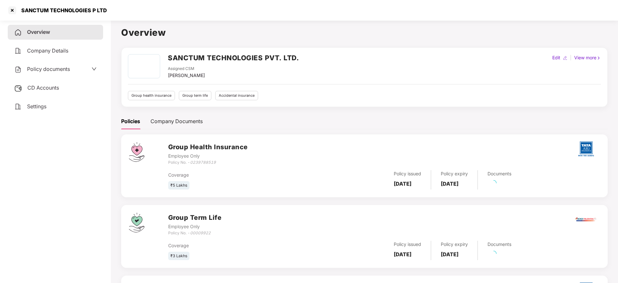
click at [33, 73] on div "Policy documents" at bounding box center [42, 69] width 56 height 8
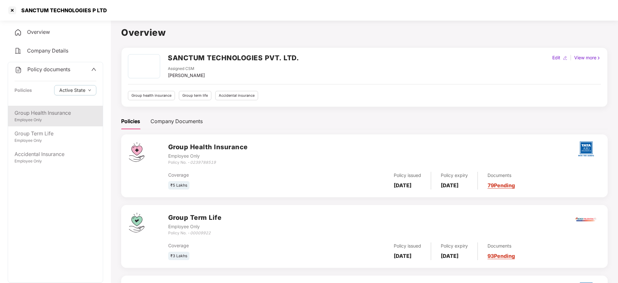
click at [56, 115] on div "Group Health Insurance" at bounding box center [55, 113] width 82 height 8
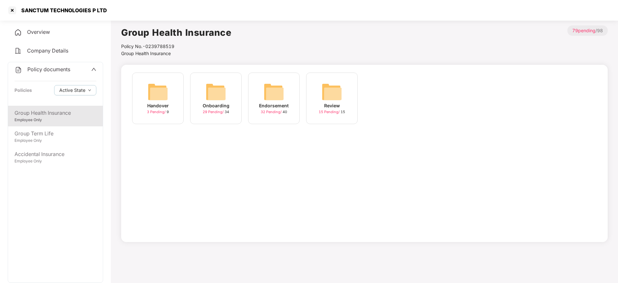
click at [268, 113] on span "32 Pending /" at bounding box center [271, 111] width 22 height 5
click at [377, 109] on div "August-2025" at bounding box center [389, 105] width 31 height 7
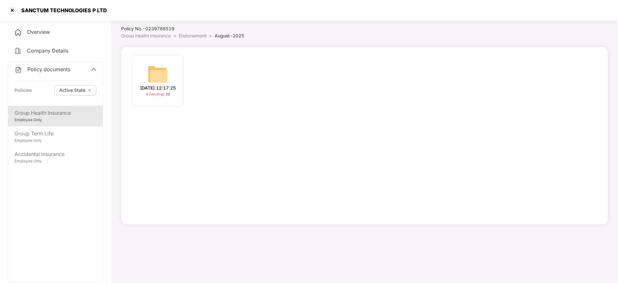
click at [176, 91] on div "12-Aug-2025 12:17:25" at bounding box center [158, 87] width 36 height 7
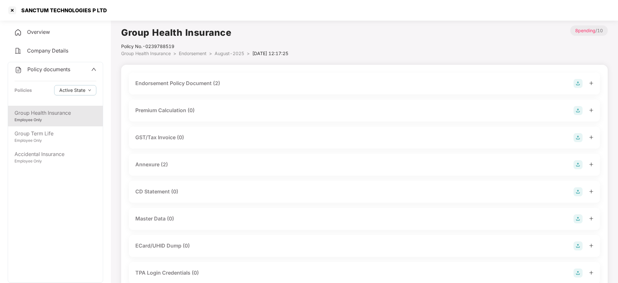
click at [108, 16] on div "SANCTUM TECHNOLOGIES P LTD" at bounding box center [309, 10] width 618 height 21
copy div "SANCTUM TECHNOLOGIES P LTD"
click at [18, 12] on div "SANCTUM TECHNOLOGIES P LTD" at bounding box center [62, 10] width 90 height 6
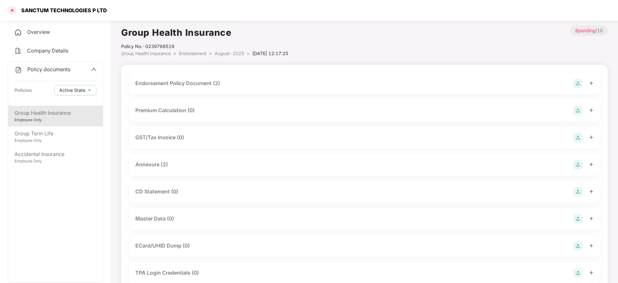
click at [8, 9] on div at bounding box center [12, 10] width 10 height 10
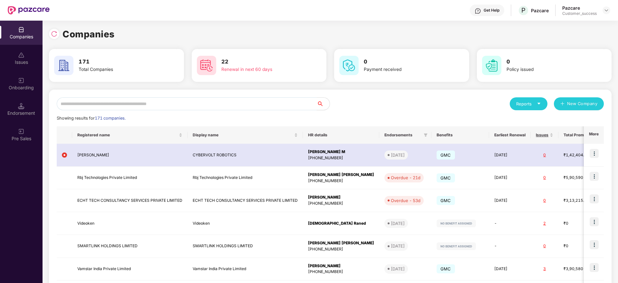
click at [166, 104] on input "text" at bounding box center [187, 103] width 260 height 13
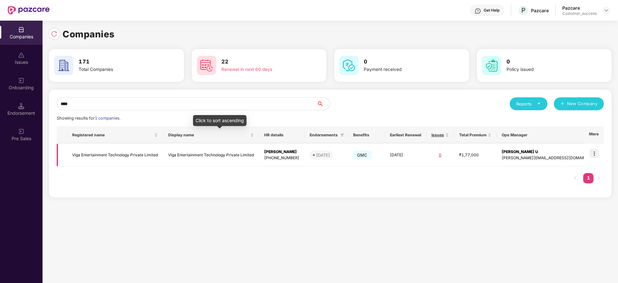
type input "****"
click at [241, 158] on td "Viga Entertainment Technology Private Limited" at bounding box center [211, 155] width 96 height 23
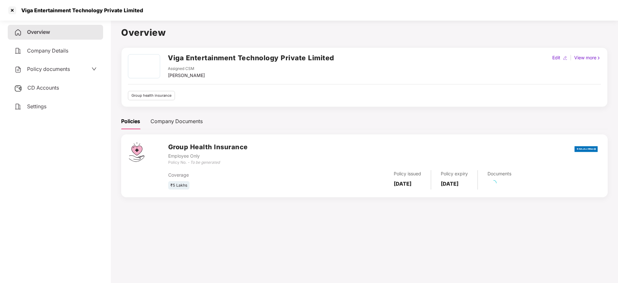
click at [68, 73] on div "Policy documents" at bounding box center [42, 69] width 56 height 8
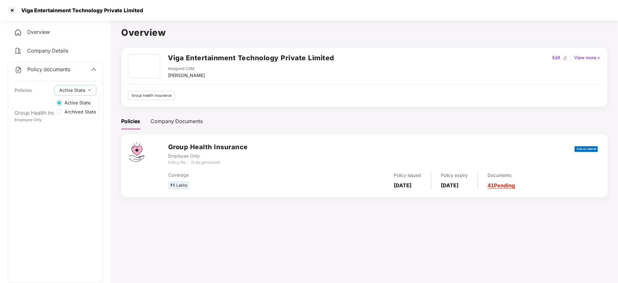
click at [64, 116] on label "Archived State" at bounding box center [76, 111] width 44 height 9
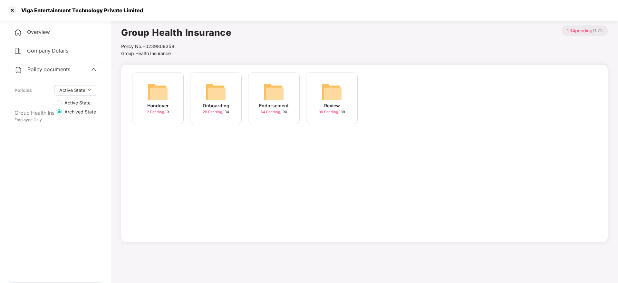
click at [70, 101] on span "Active State" at bounding box center [77, 102] width 31 height 7
click at [35, 112] on div "Group Health Insurance" at bounding box center [55, 113] width 82 height 8
click at [186, 104] on div "Handover 4 Pending / 9" at bounding box center [158, 101] width 58 height 58
click at [215, 103] on div "Onboarding" at bounding box center [216, 105] width 27 height 7
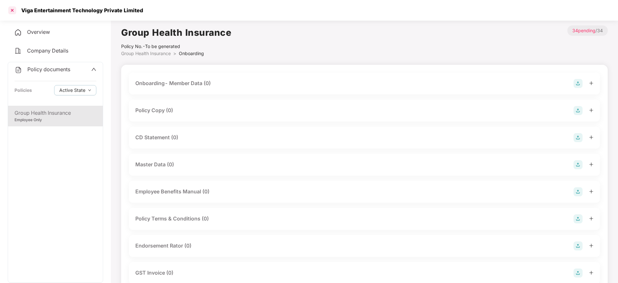
click at [14, 7] on div at bounding box center [12, 10] width 10 height 10
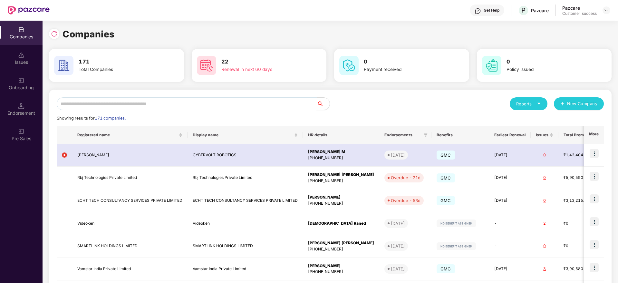
drag, startPoint x: 192, startPoint y: 98, endPoint x: 207, endPoint y: 108, distance: 17.7
click at [193, 98] on input "text" at bounding box center [187, 103] width 260 height 13
paste input "**********"
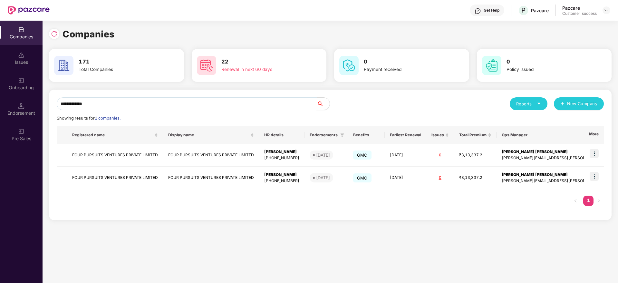
type input "**********"
